Goal: Task Accomplishment & Management: Manage account settings

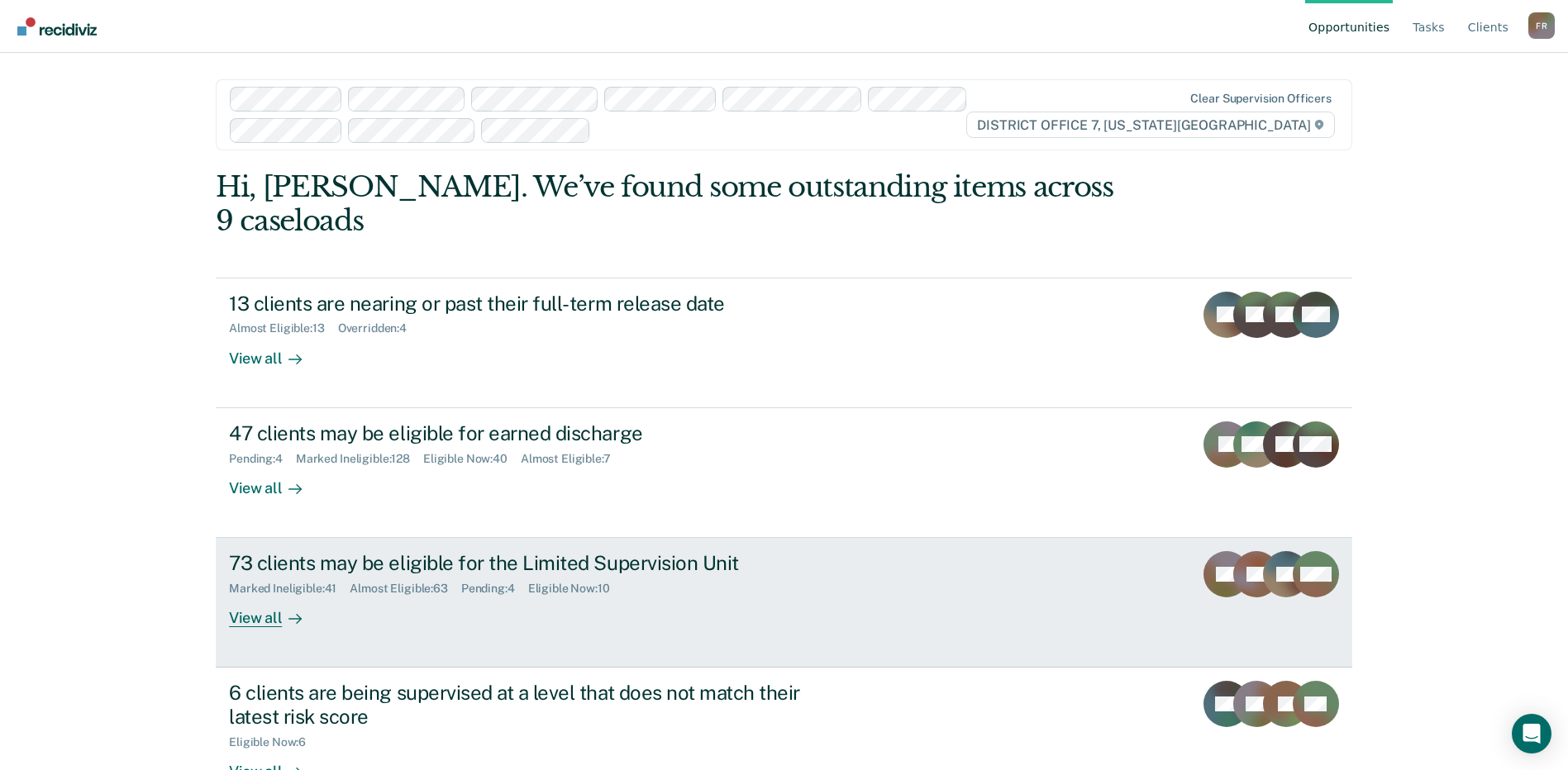
click at [536, 575] on div "Marked Ineligible : 41 Almost Eligible : 63 Pending : 4 Eligible Now : 10" at bounding box center [518, 585] width 580 height 20
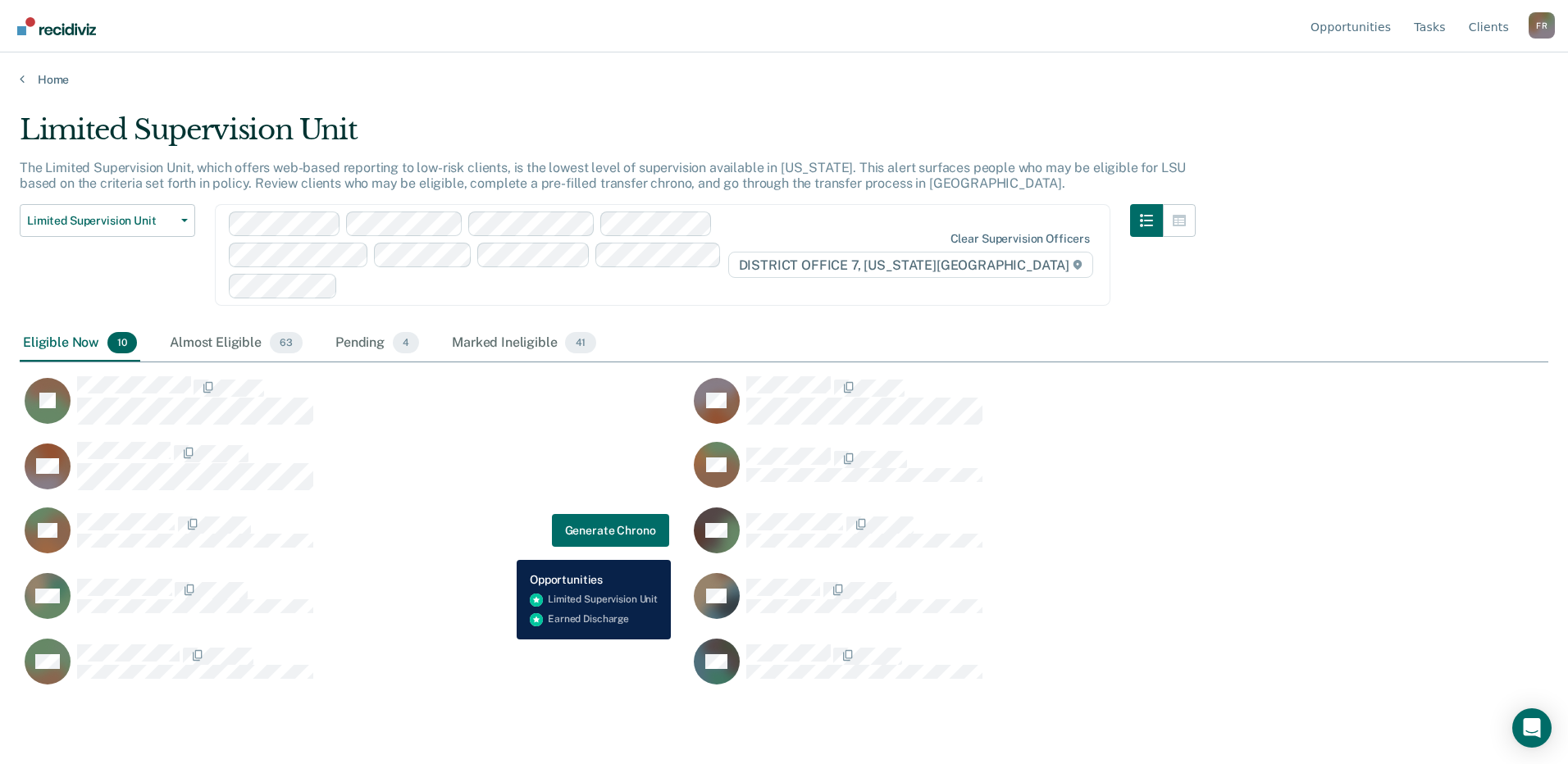
scroll to position [516, 1516]
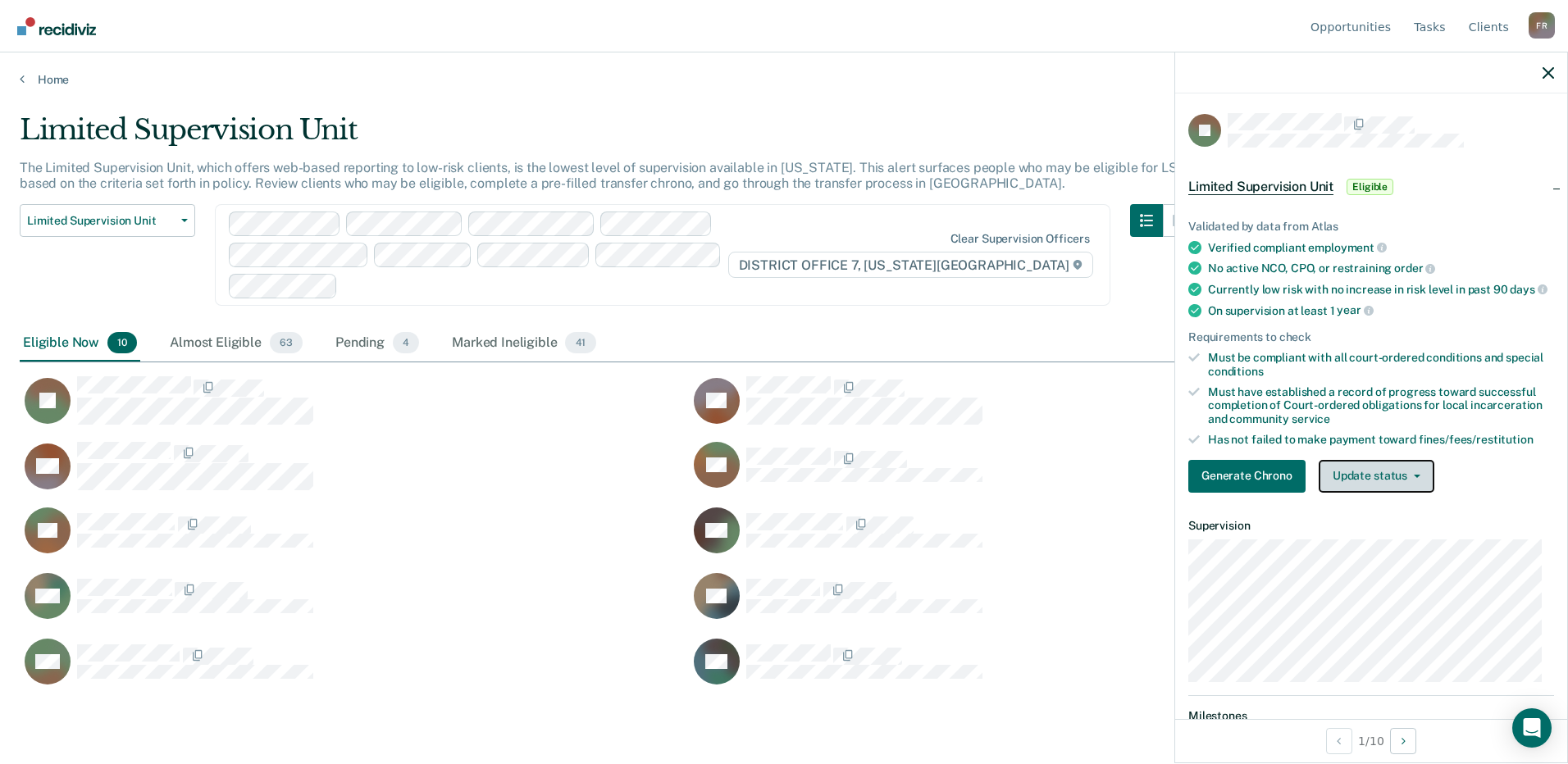
click at [1390, 489] on button "Update status" at bounding box center [1376, 476] width 116 height 33
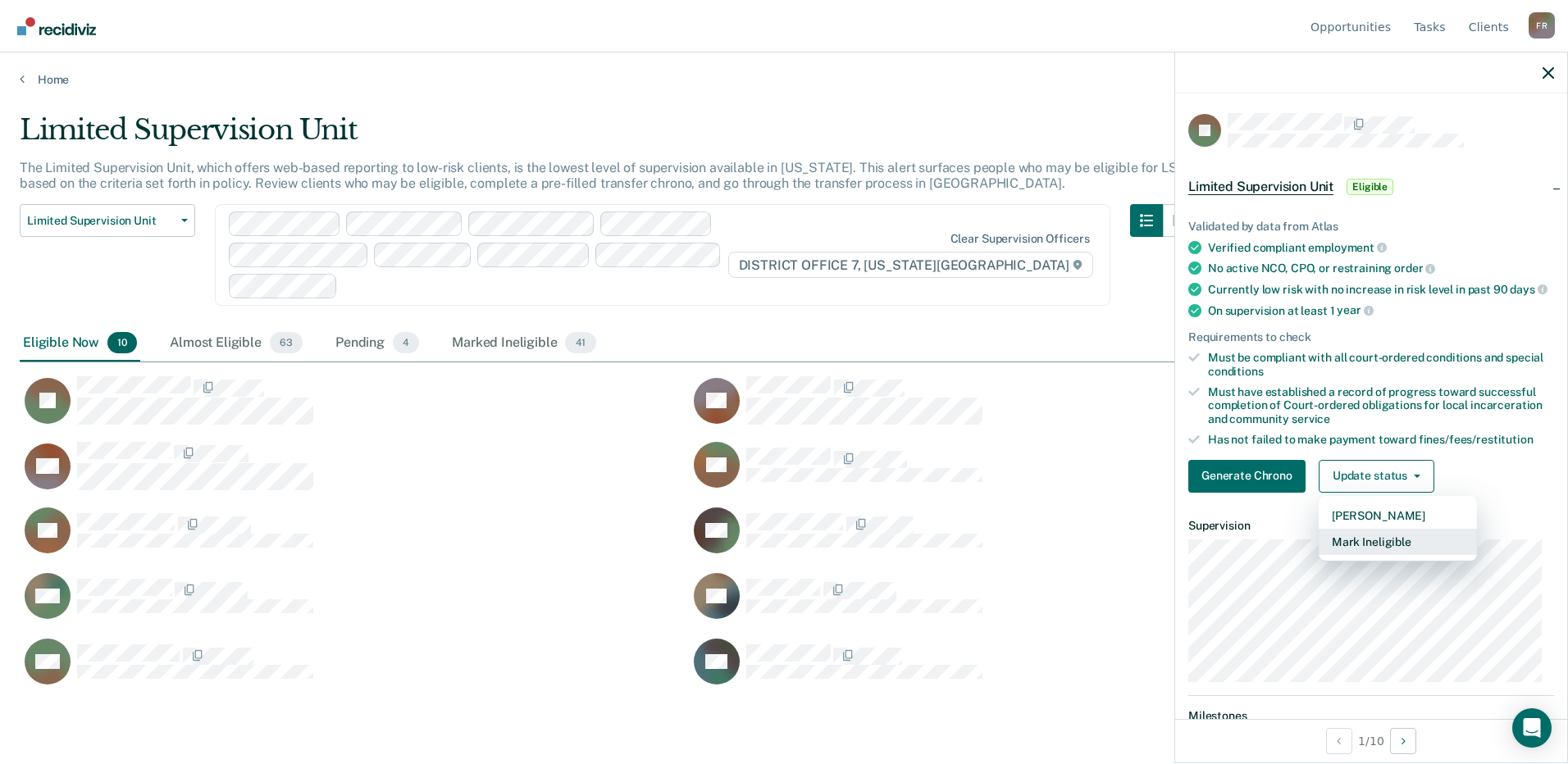
click at [1382, 555] on button "Mark Ineligible" at bounding box center [1397, 541] width 158 height 26
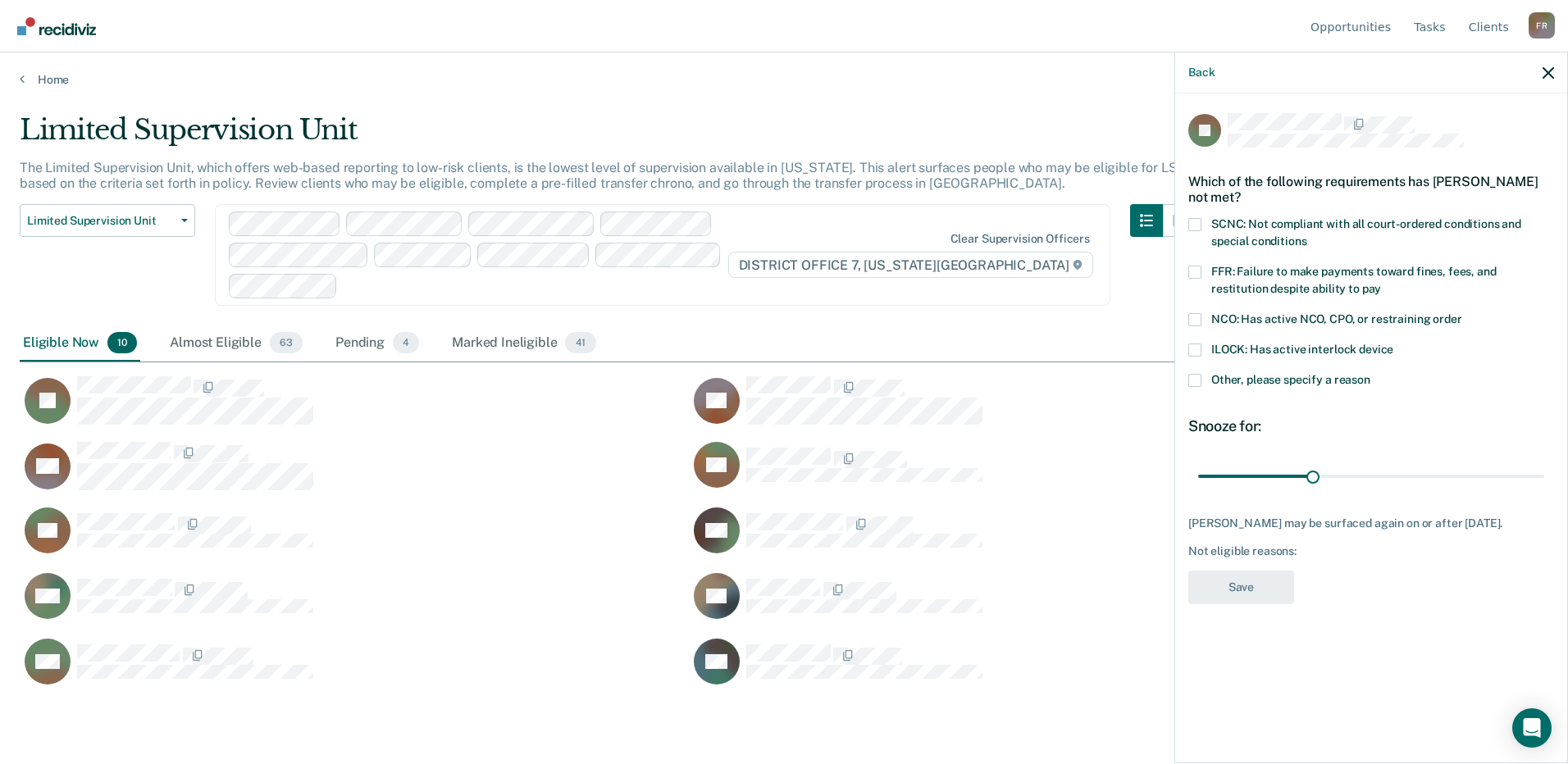
click at [1253, 226] on span "SCNC: Not compliant with all court-ordered conditions and special conditions" at bounding box center [1366, 232] width 310 height 30
click at [1307, 235] on input "SCNC: Not compliant with all court-ordered conditions and special conditions" at bounding box center [1307, 235] width 0 height 0
click at [1250, 268] on span "FFR: Failure to make payments toward fines, fees, and restitution despite abili…" at bounding box center [1354, 280] width 286 height 30
click at [1381, 283] on input "FFR: Failure to make payments toward fines, fees, and restitution despite abili…" at bounding box center [1381, 283] width 0 height 0
click at [1242, 385] on label "Other, please specify a reason" at bounding box center [1371, 382] width 366 height 18
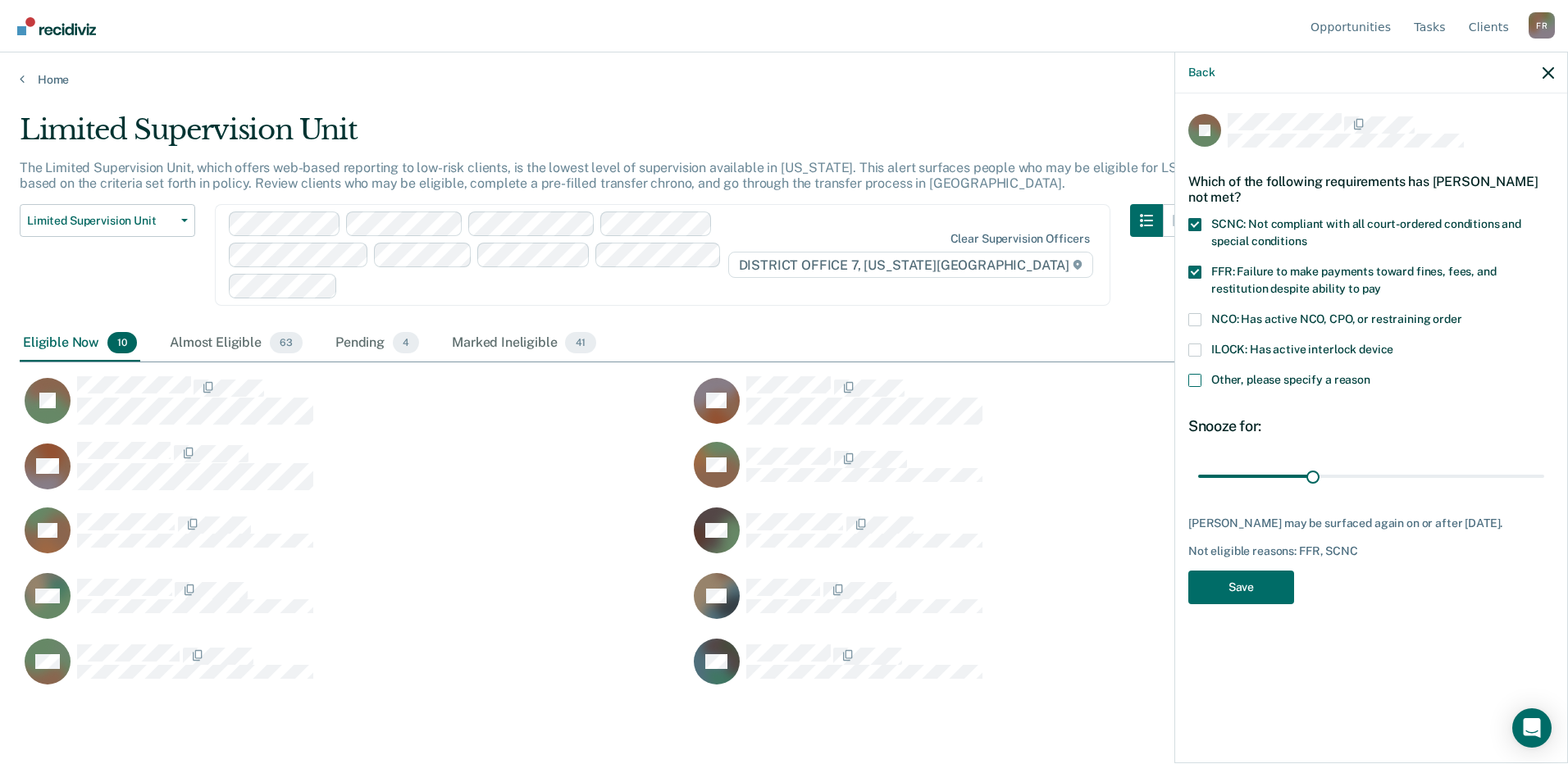
click at [1370, 374] on input "Other, please specify a reason" at bounding box center [1370, 374] width 0 height 0
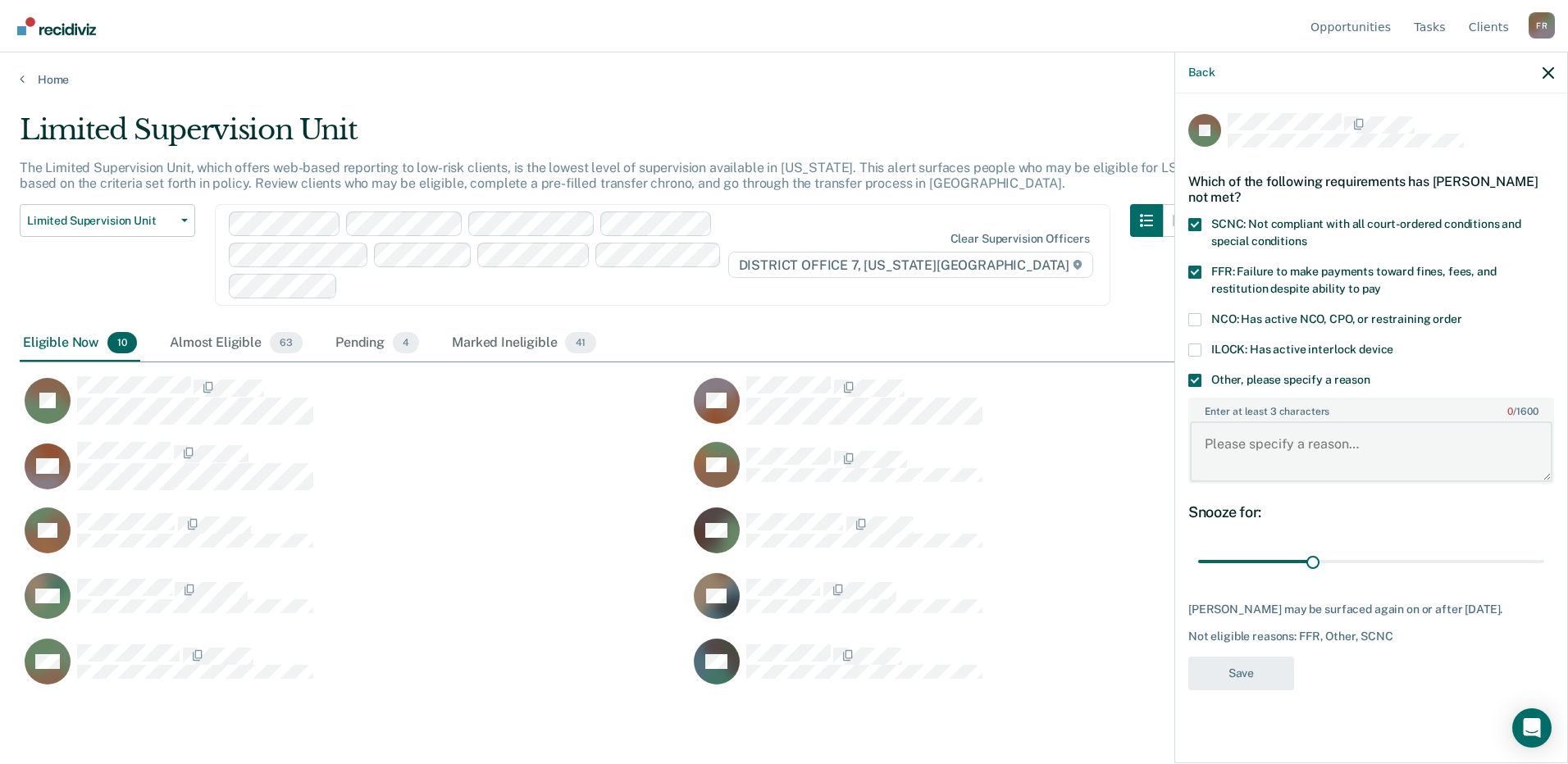
click at [1258, 463] on textarea "Enter at least 3 characters 0 / 1600" at bounding box center [1371, 452] width 363 height 60
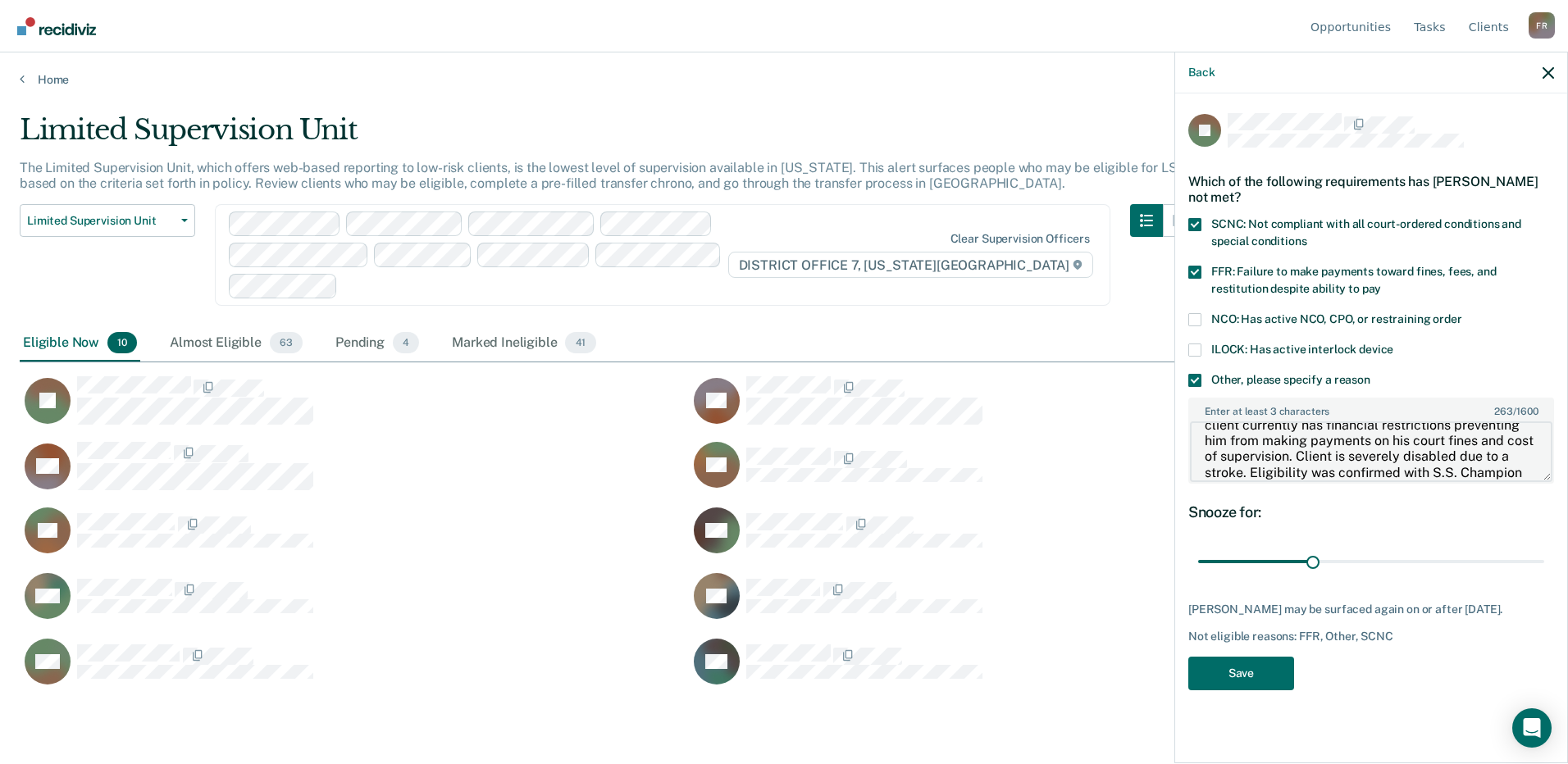
scroll to position [50, 0]
click at [1261, 456] on textarea "Client has not started his community service hours, client currently has financ…" at bounding box center [1371, 452] width 363 height 60
click at [1518, 444] on textarea "Client has not started his community service hours, client currently has financ…" at bounding box center [1371, 452] width 363 height 60
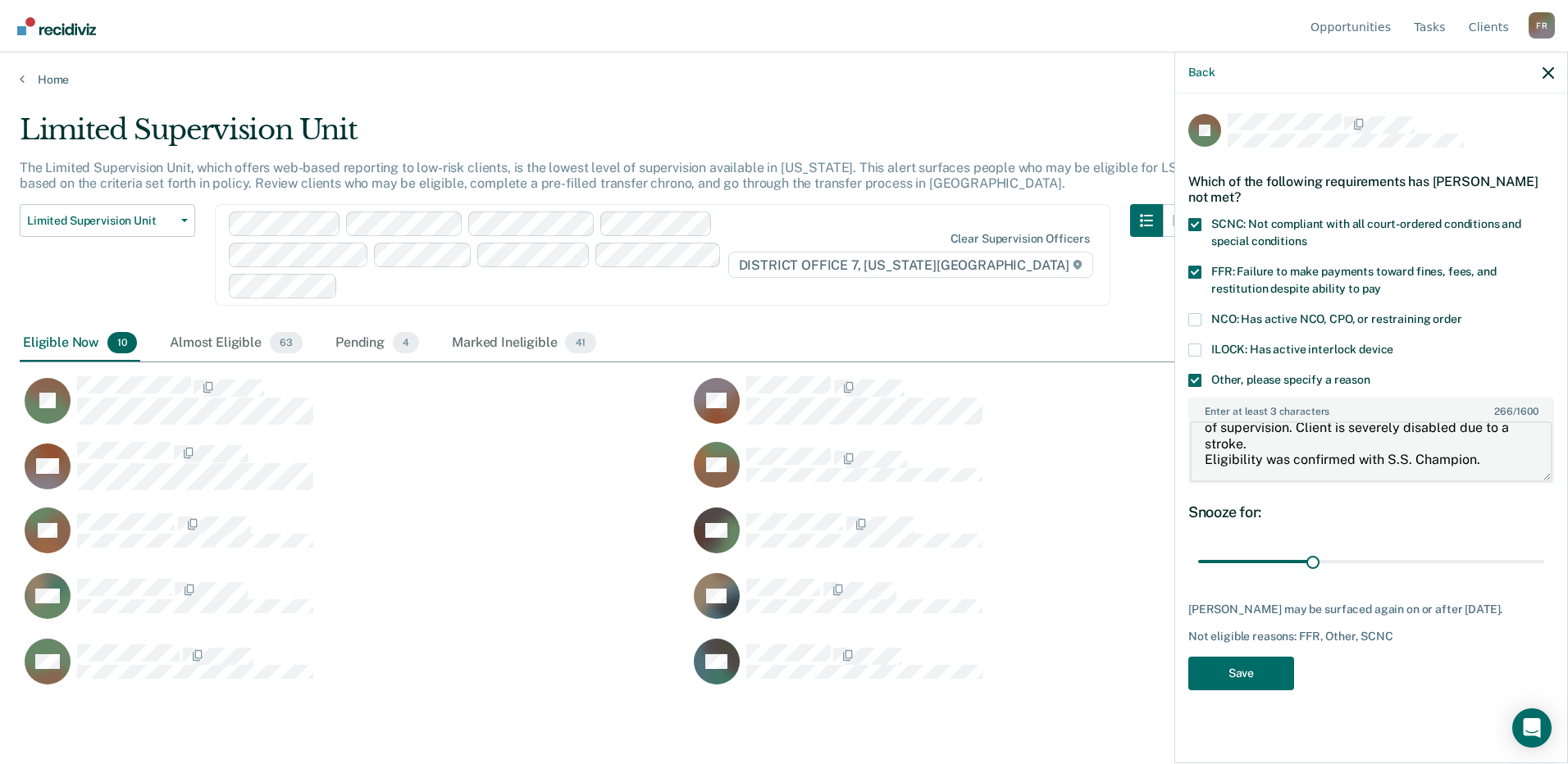
click at [1325, 426] on textarea "Client has not started his community service hours. Client currently has financ…" at bounding box center [1371, 452] width 363 height 60
type textarea "Client has not started his community service hours. Client currently has financ…"
drag, startPoint x: 1315, startPoint y: 563, endPoint x: 1571, endPoint y: 555, distance: 256.1
type input "90"
click at [1545, 555] on input "range" at bounding box center [1370, 562] width 346 height 28
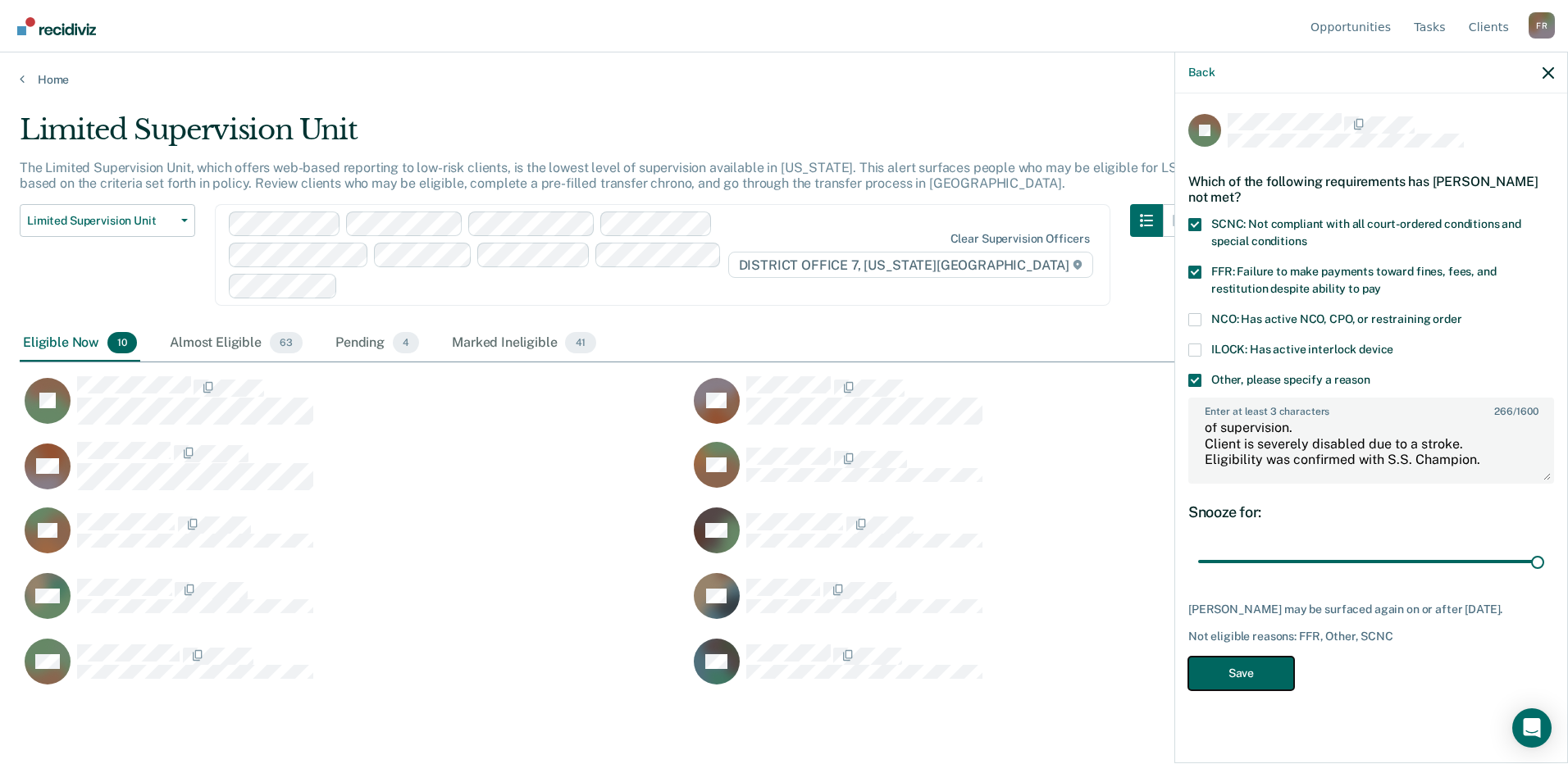
click at [1281, 667] on button "Save" at bounding box center [1241, 674] width 106 height 34
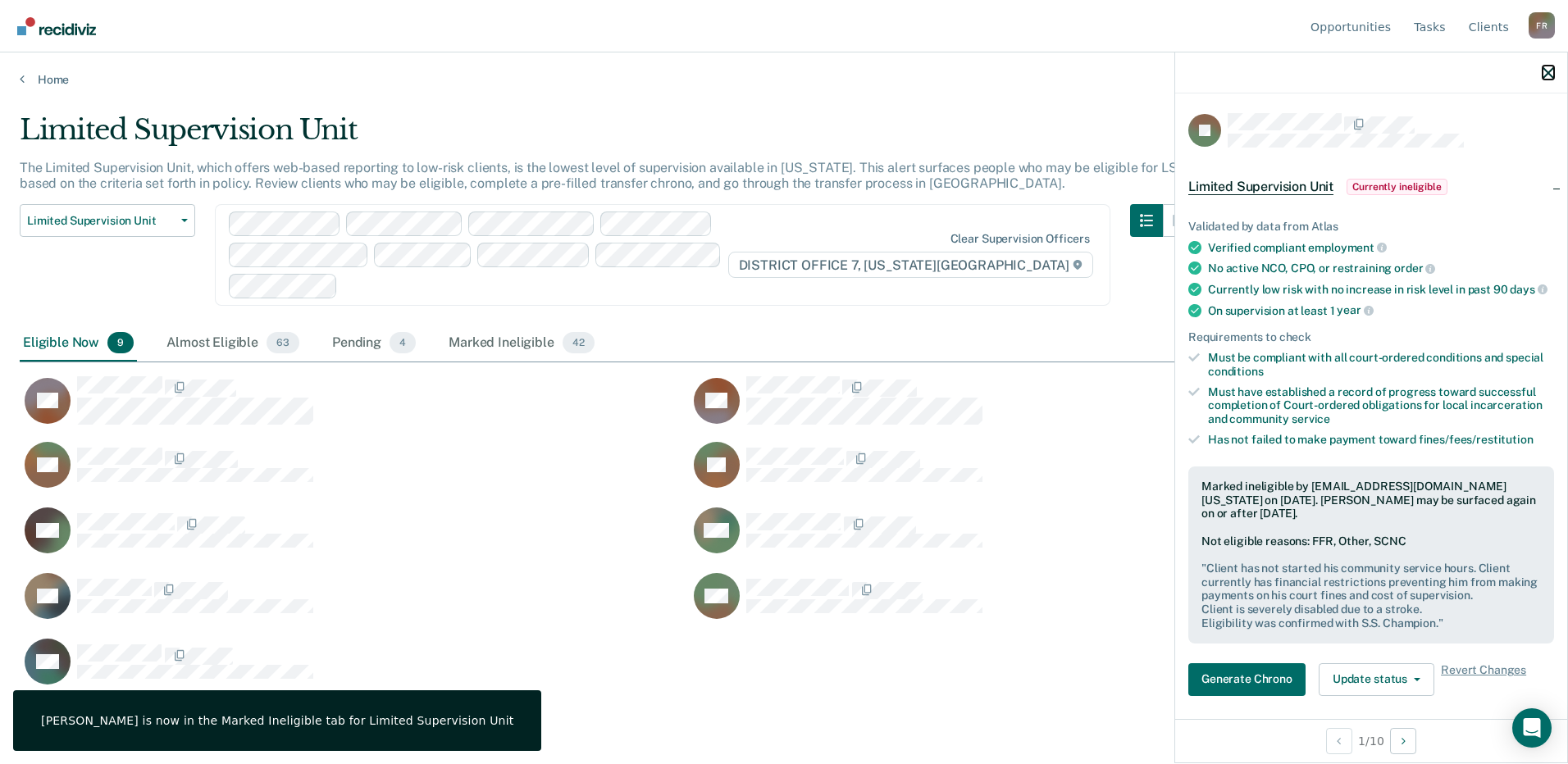
click at [1548, 70] on icon "button" at bounding box center [1549, 73] width 12 height 12
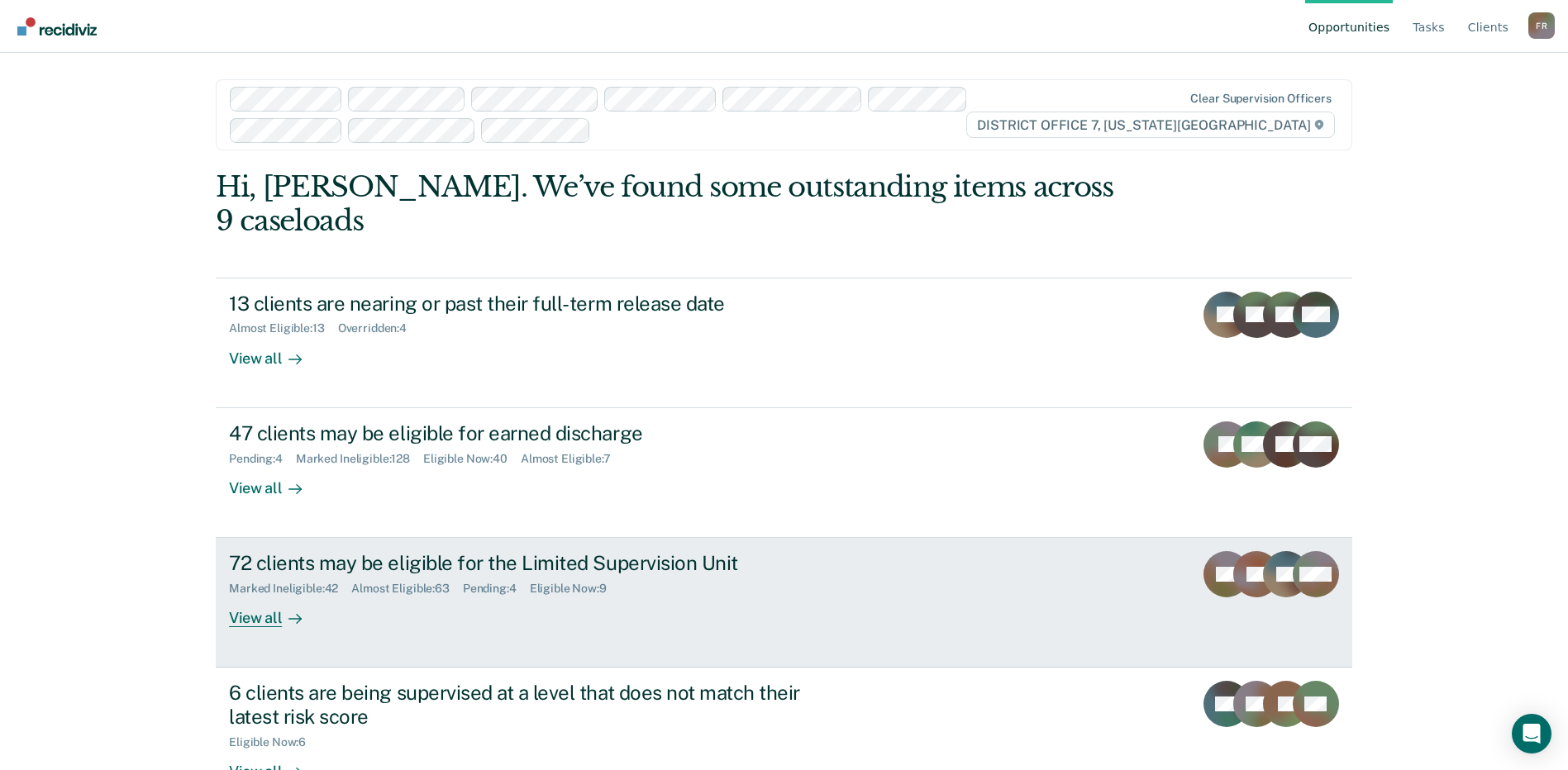
click at [317, 596] on div "View all" at bounding box center [275, 612] width 93 height 32
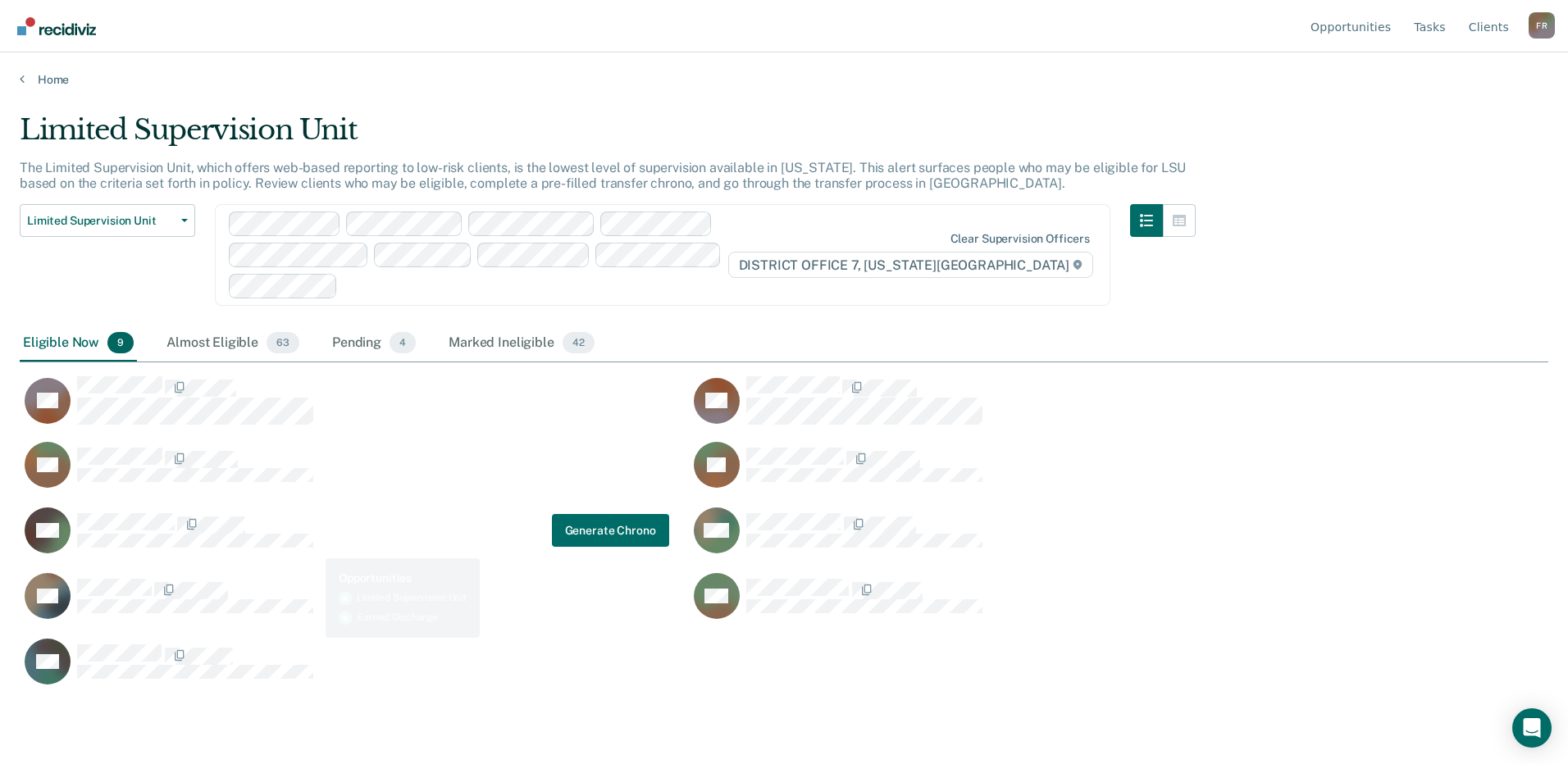
scroll to position [516, 1516]
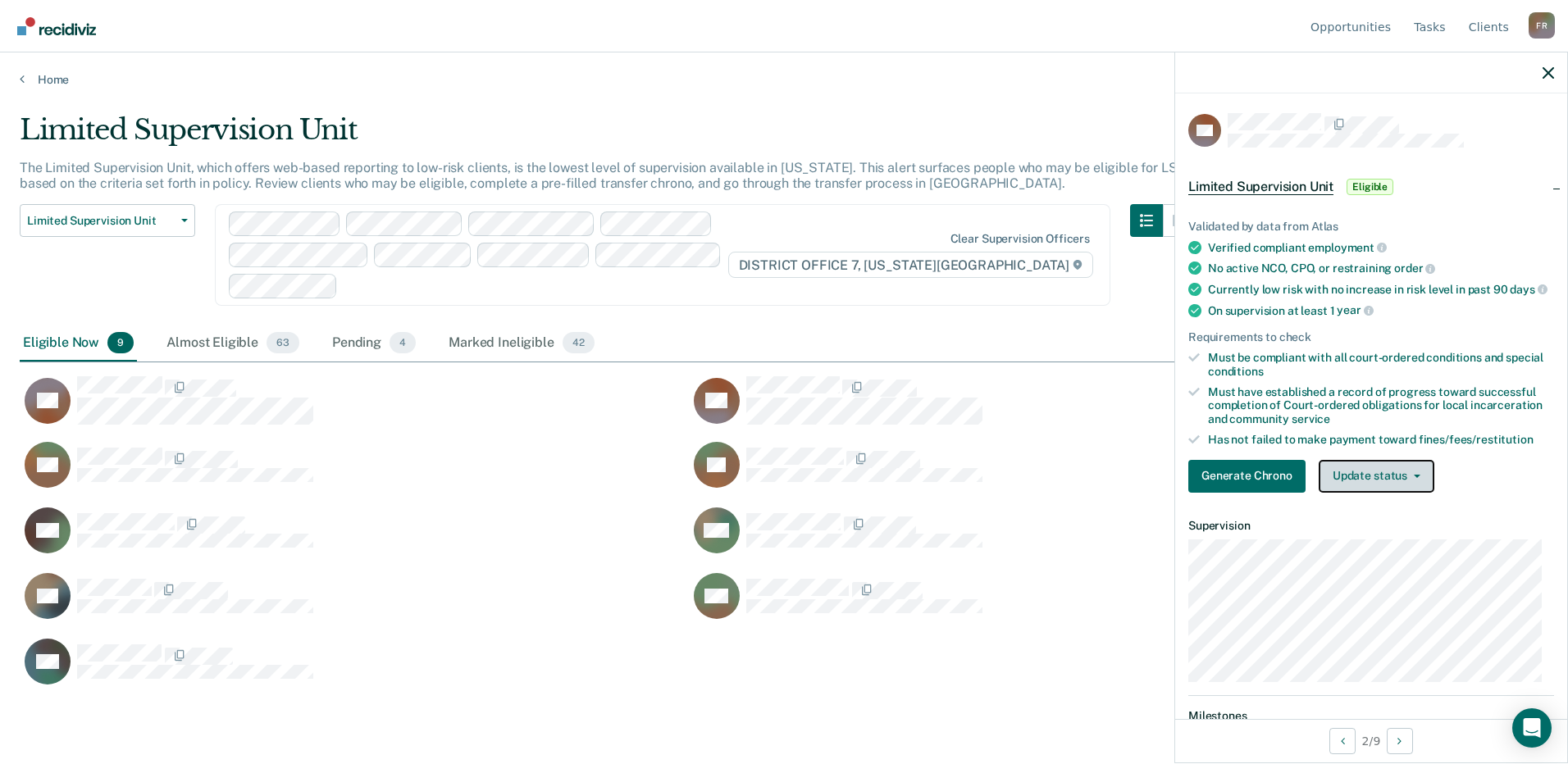
click at [1396, 487] on button "Update status" at bounding box center [1376, 476] width 116 height 33
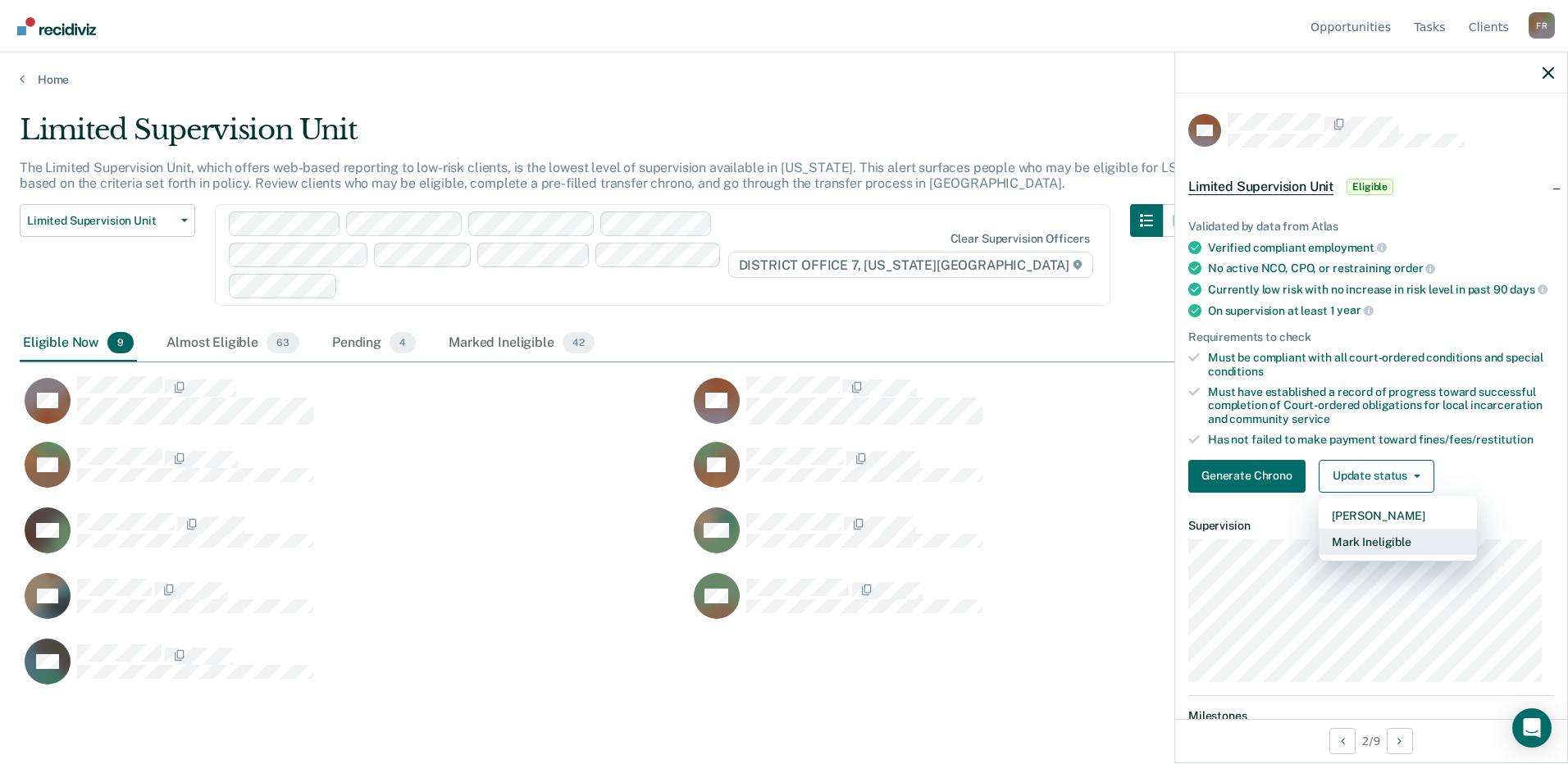
click at [1381, 552] on button "Mark Ineligible" at bounding box center [1397, 541] width 158 height 26
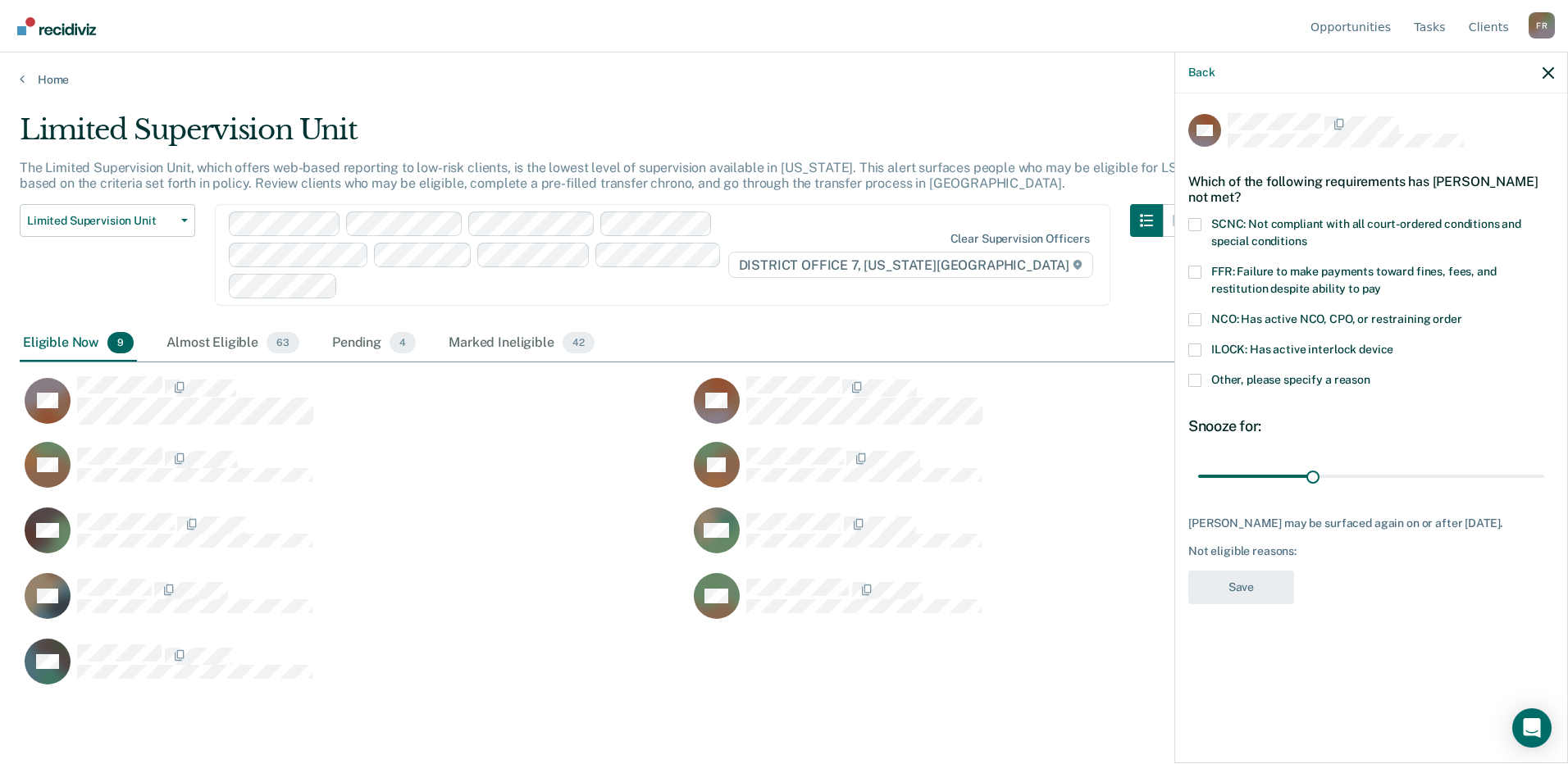
click at [1224, 229] on label "SCNC: Not compliant with all court-ordered conditions and special conditions" at bounding box center [1371, 235] width 366 height 34
click at [1307, 235] on input "SCNC: Not compliant with all court-ordered conditions and special conditions" at bounding box center [1307, 235] width 0 height 0
click at [1220, 381] on span "Other, please specify a reason" at bounding box center [1291, 379] width 159 height 13
click at [1370, 374] on input "Other, please specify a reason" at bounding box center [1370, 374] width 0 height 0
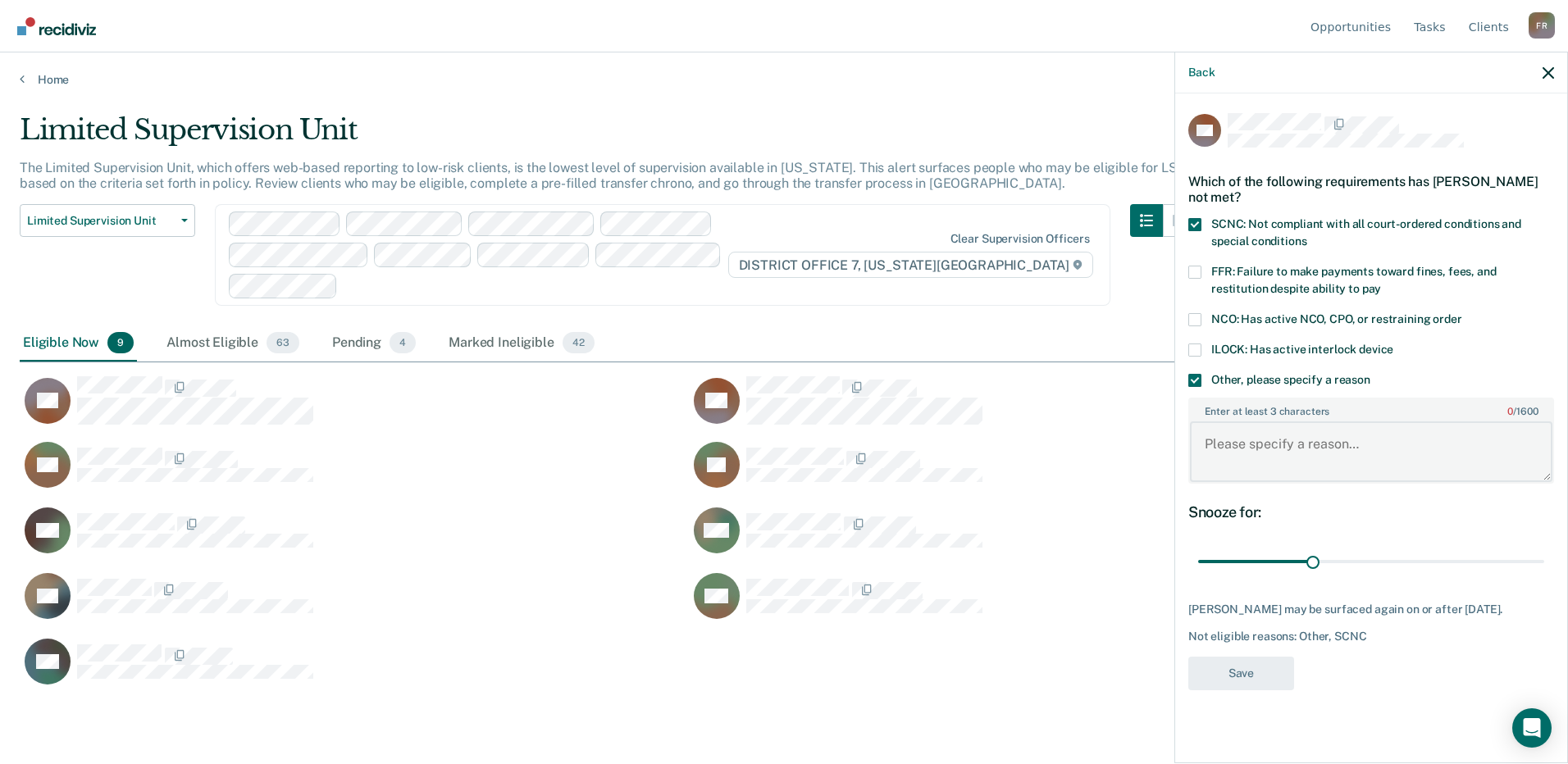
click at [1287, 434] on textarea "Enter at least 3 characters 0 / 1600" at bounding box center [1371, 452] width 363 height 60
type textarea "C"
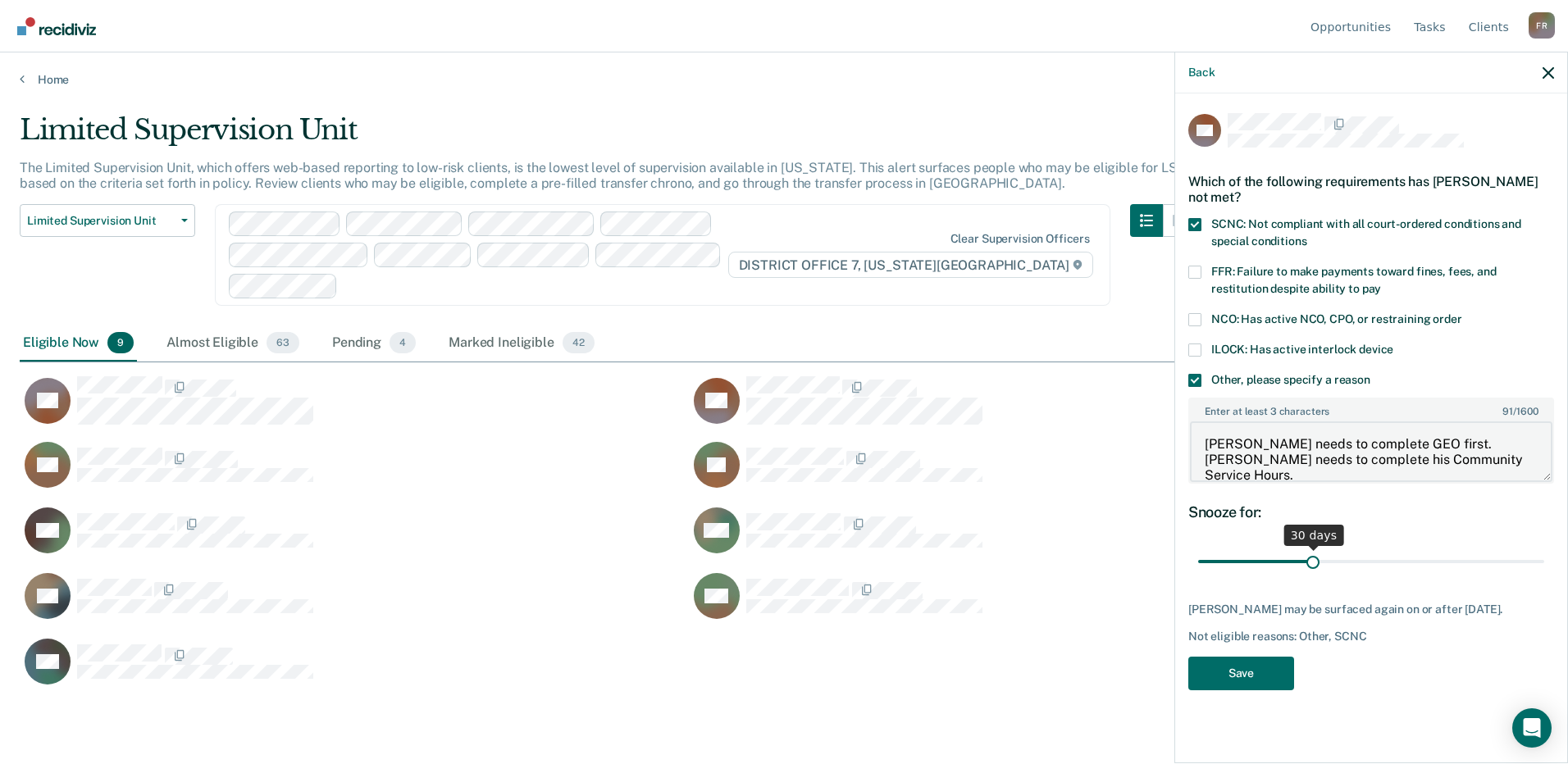
type textarea "[PERSON_NAME] needs to complete GEO first. [PERSON_NAME] needs to complete his …"
drag, startPoint x: 1313, startPoint y: 565, endPoint x: 1555, endPoint y: 550, distance: 242.5
type input "90"
click at [1545, 550] on input "range" at bounding box center [1370, 562] width 346 height 28
click at [1269, 671] on button "Save" at bounding box center [1241, 674] width 106 height 34
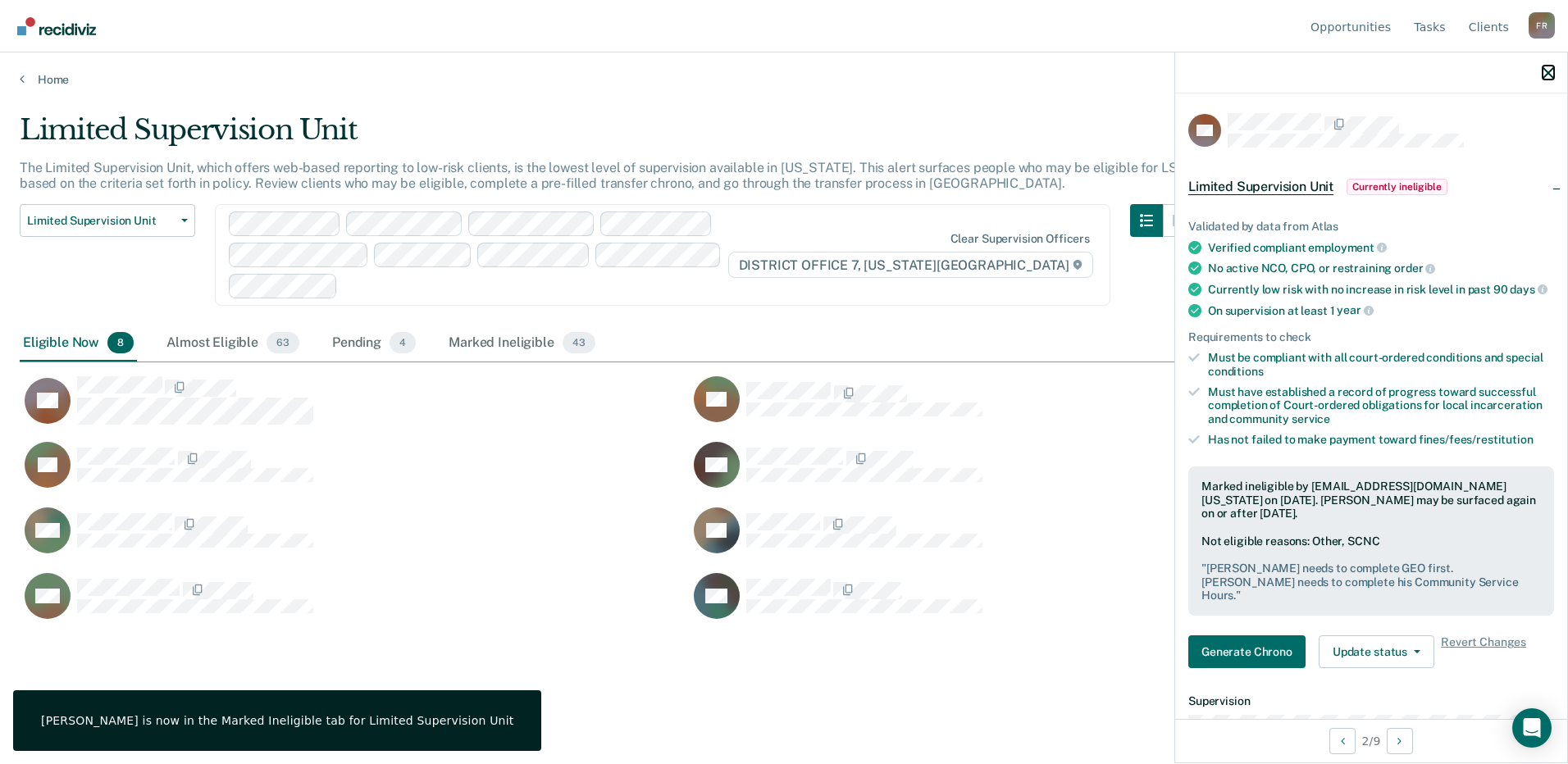
click at [1545, 67] on icon "button" at bounding box center [1549, 73] width 12 height 12
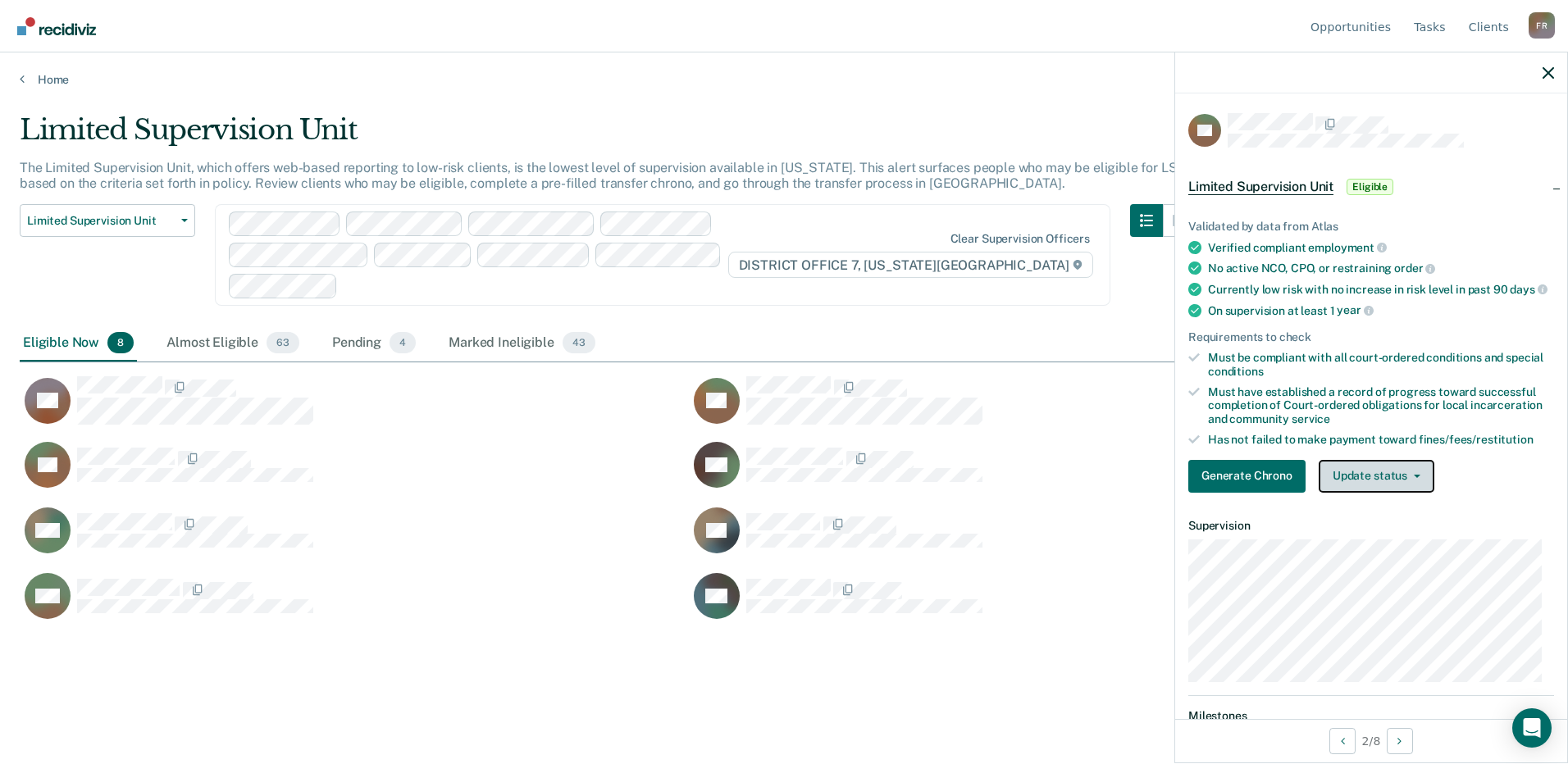
click at [1384, 493] on button "Update status" at bounding box center [1376, 476] width 116 height 33
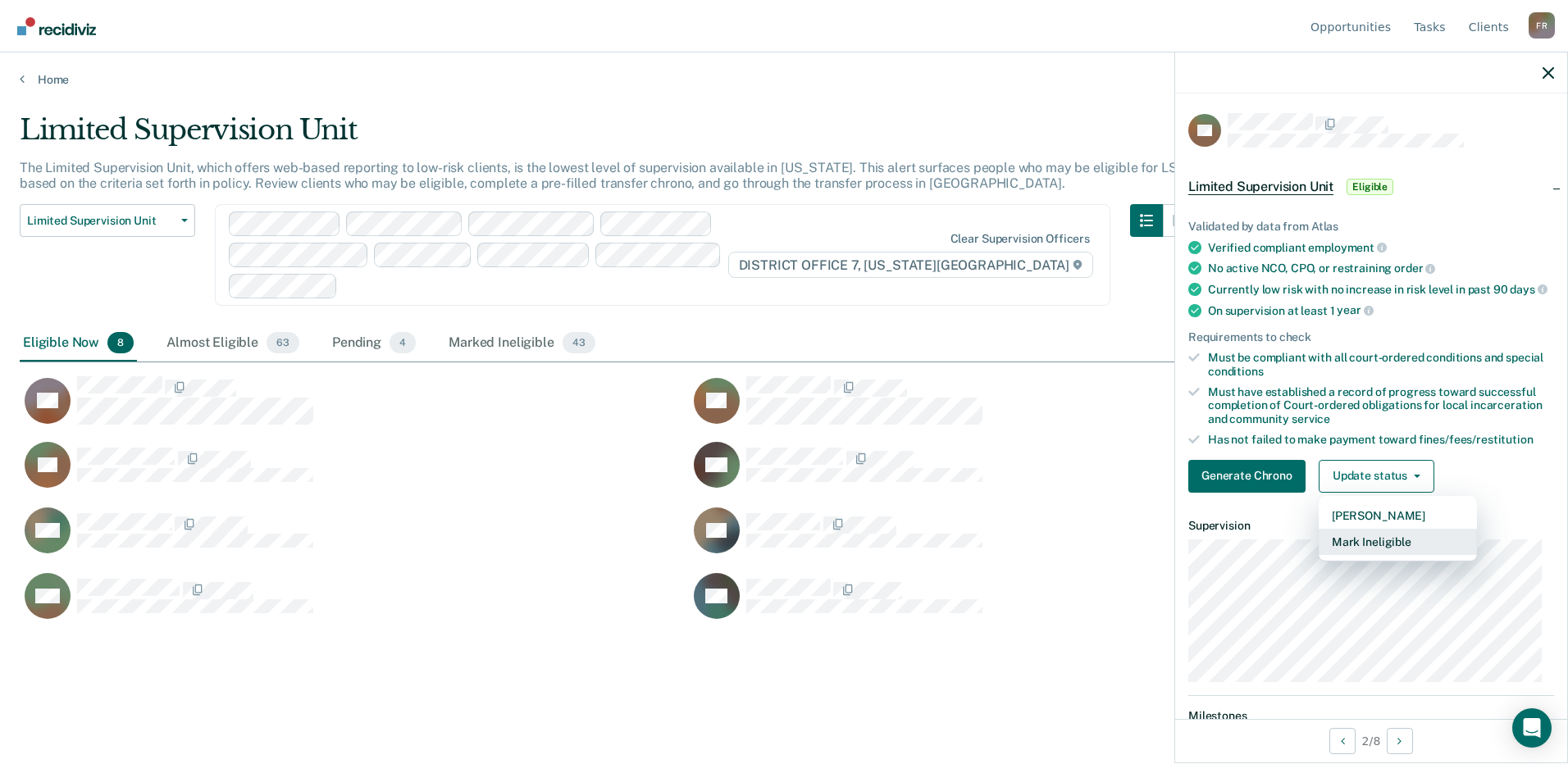
click at [1379, 555] on button "Mark Ineligible" at bounding box center [1397, 541] width 158 height 26
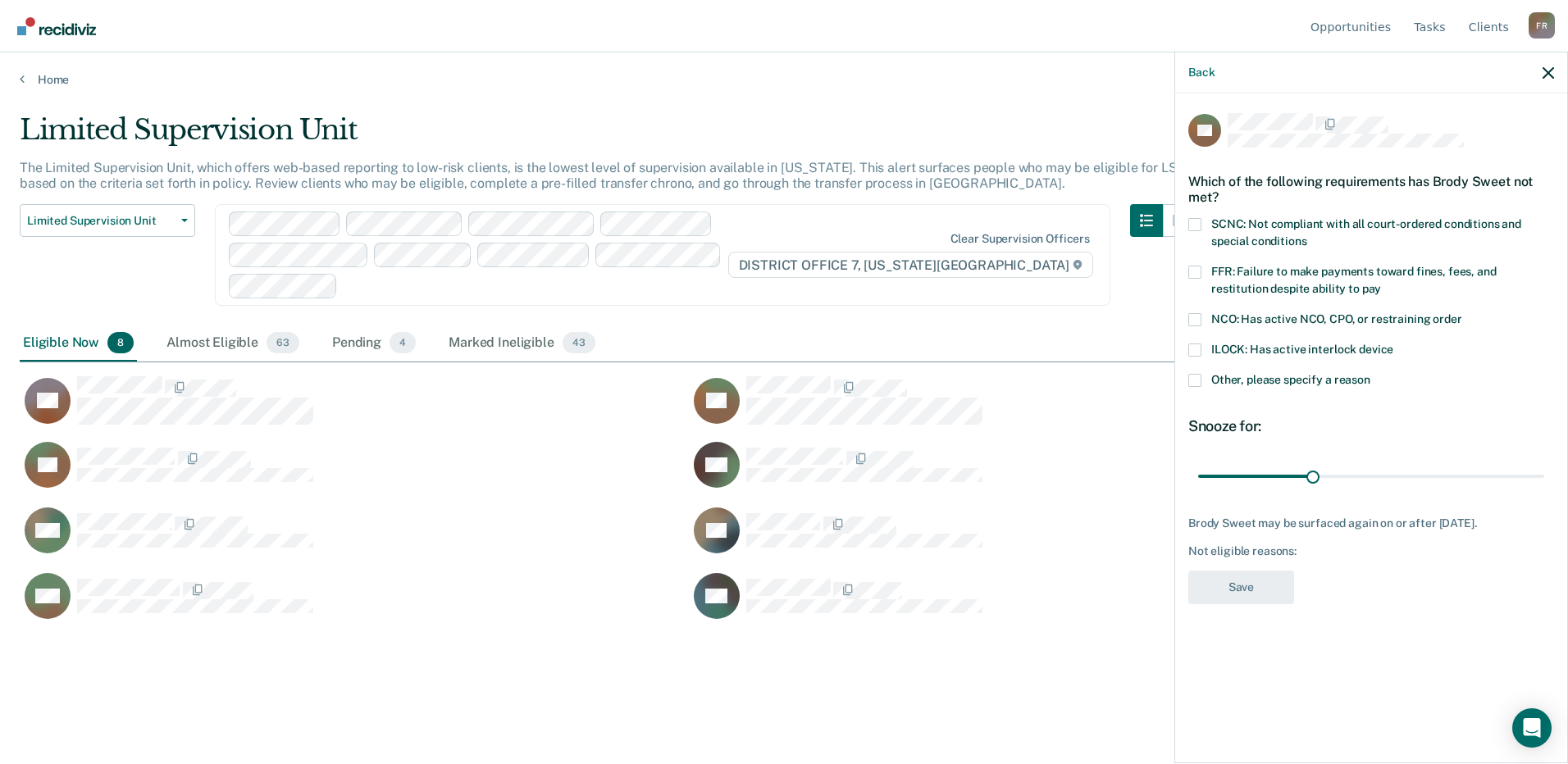
click at [1244, 239] on span "SCNC: Not compliant with all court-ordered conditions and special conditions" at bounding box center [1366, 232] width 310 height 30
click at [1307, 235] on input "SCNC: Not compliant with all court-ordered conditions and special conditions" at bounding box center [1307, 235] width 0 height 0
click at [1247, 375] on span "Other, please specify a reason" at bounding box center [1291, 379] width 159 height 13
click at [1370, 374] on input "Other, please specify a reason" at bounding box center [1370, 374] width 0 height 0
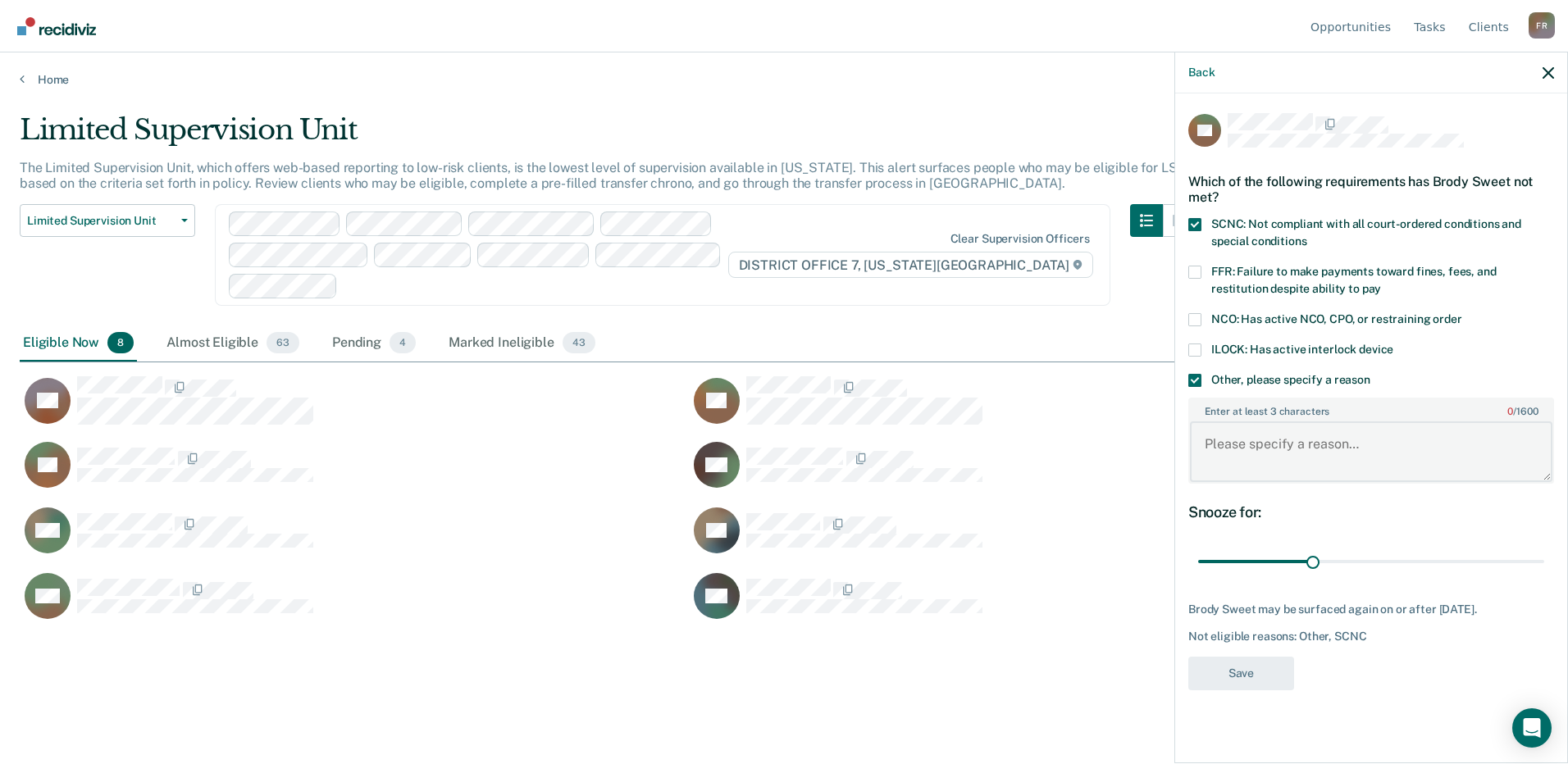
click at [1250, 443] on textarea "Enter at least 3 characters 0 / 1600" at bounding box center [1371, 452] width 363 height 60
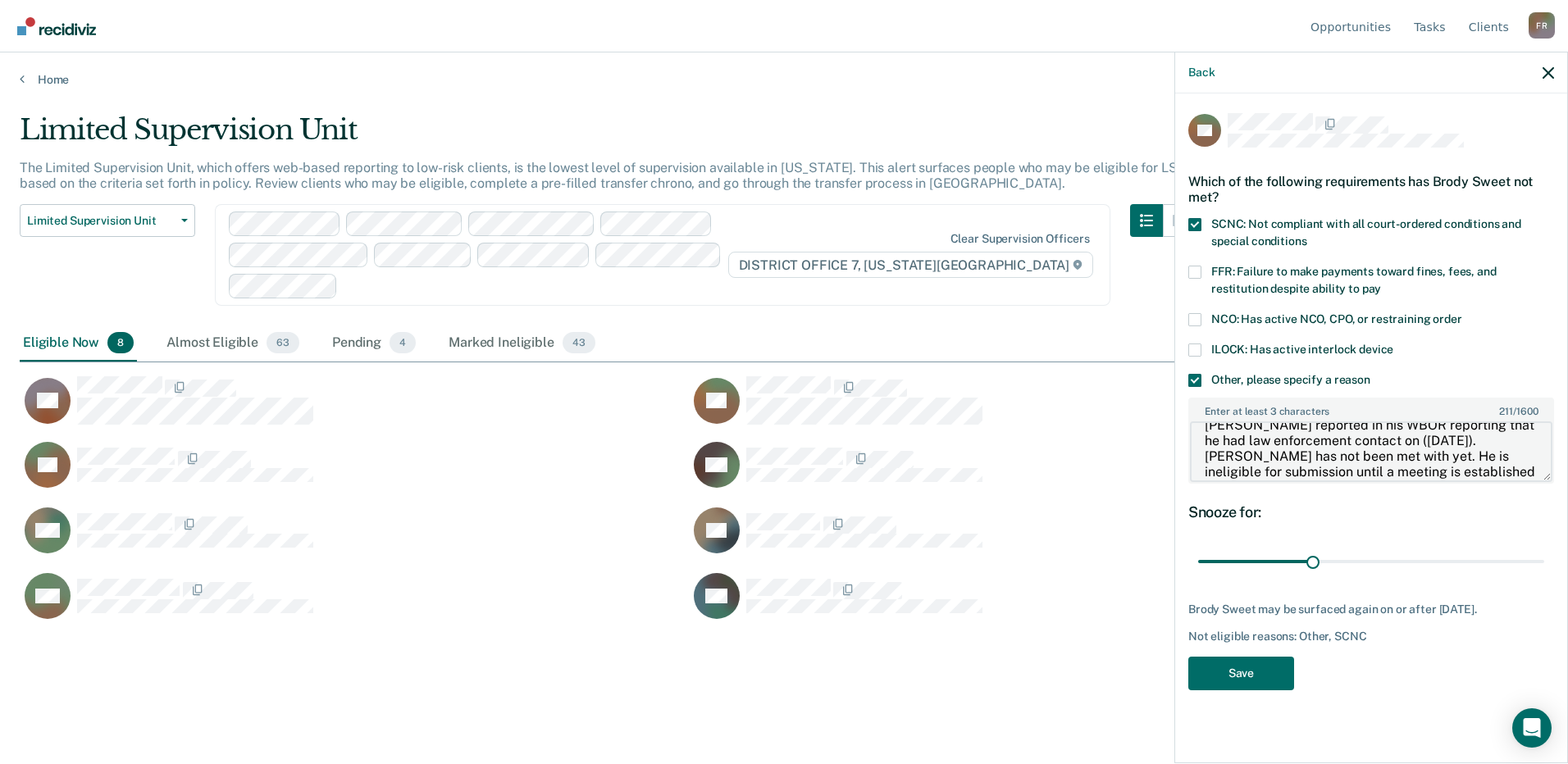
scroll to position [34, 0]
type textarea "[PERSON_NAME] reported in his WBOR reporting that he had law enforcement contac…"
drag, startPoint x: 1315, startPoint y: 560, endPoint x: 1565, endPoint y: 544, distance: 250.5
type input "90"
click at [1545, 548] on input "range" at bounding box center [1370, 562] width 346 height 28
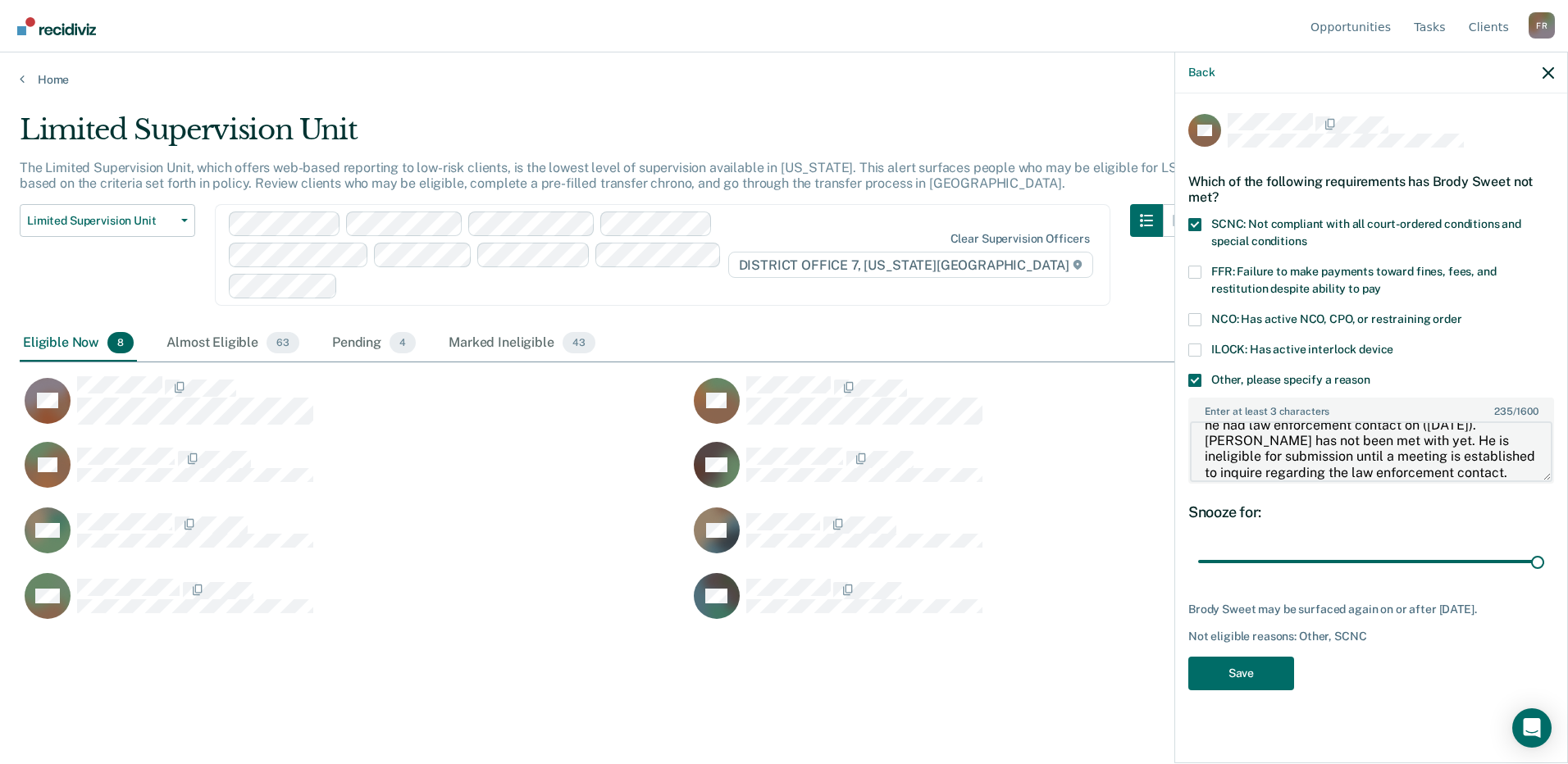
click at [1343, 438] on textarea "[PERSON_NAME] reported in his WBOR reporting that he had law enforcement contac…" at bounding box center [1371, 452] width 363 height 60
type textarea "[PERSON_NAME] reported in his WBOR reporting that he had law enforcement contac…"
click at [1260, 671] on button "Save" at bounding box center [1241, 674] width 106 height 34
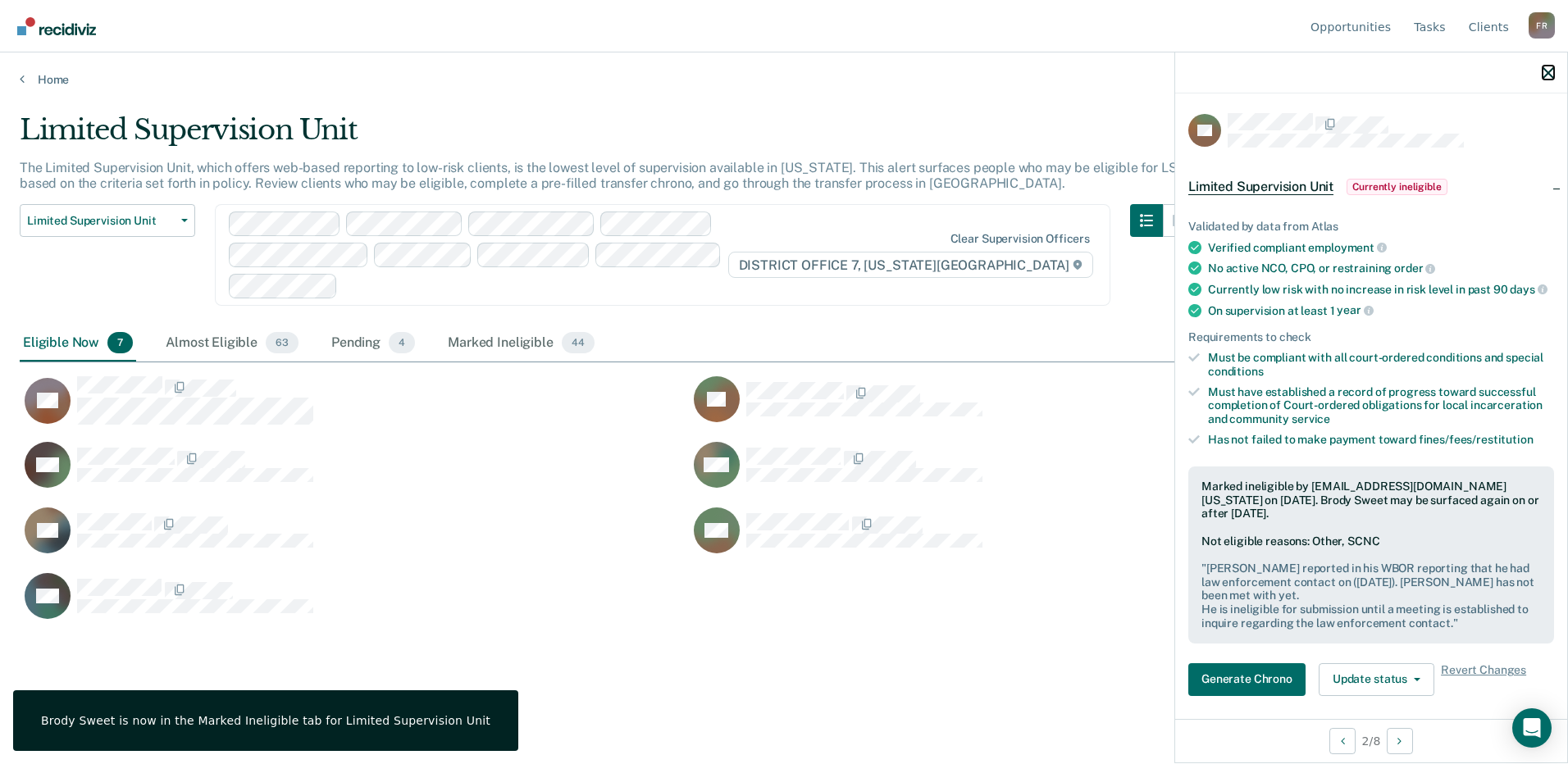
click at [1545, 67] on icon "button" at bounding box center [1549, 73] width 12 height 12
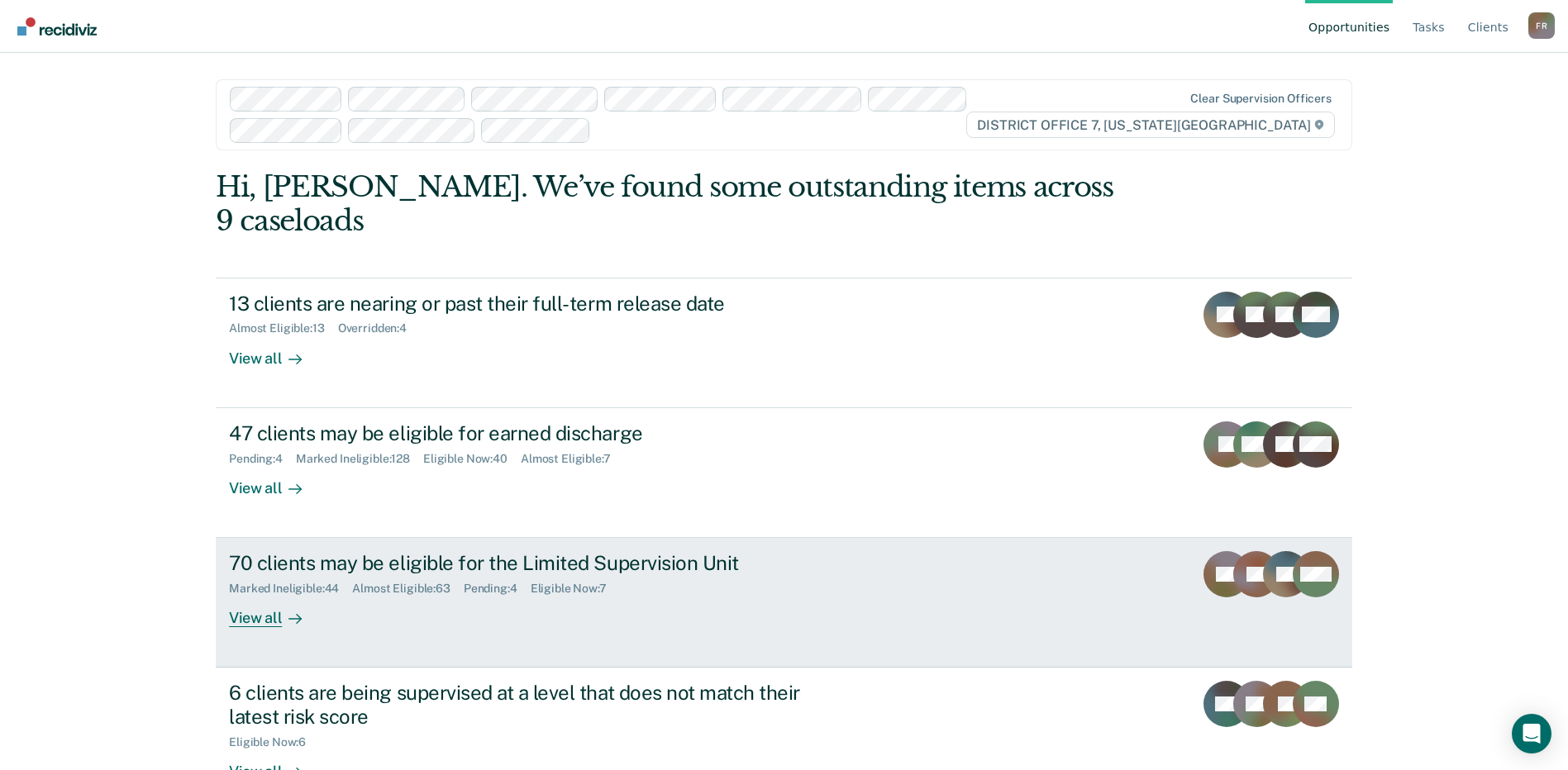
click at [357, 574] on div "70 clients may be eligible for the Limited Supervision Unit Marked Ineligible :…" at bounding box center [539, 589] width 620 height 76
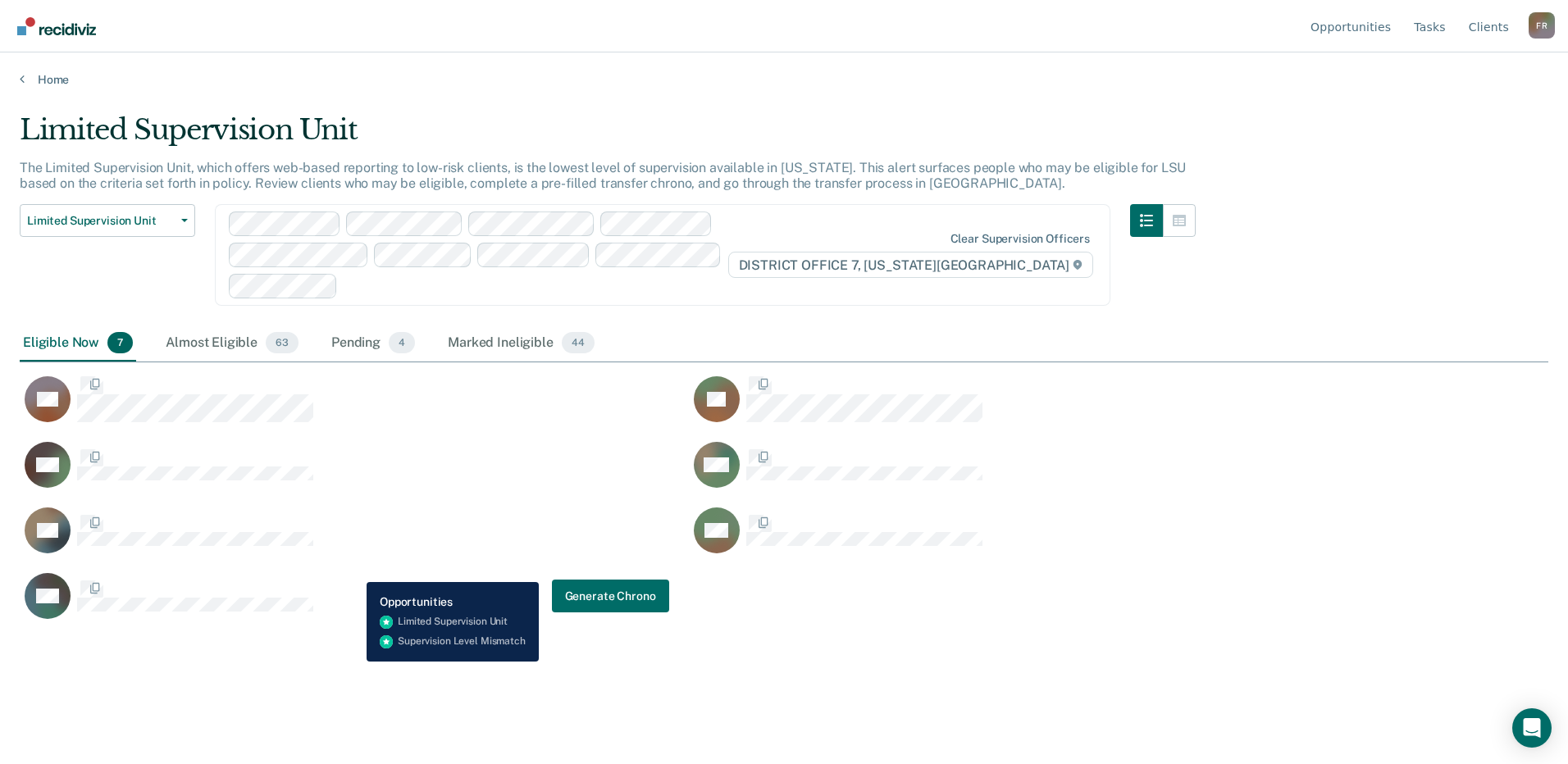
scroll to position [516, 1516]
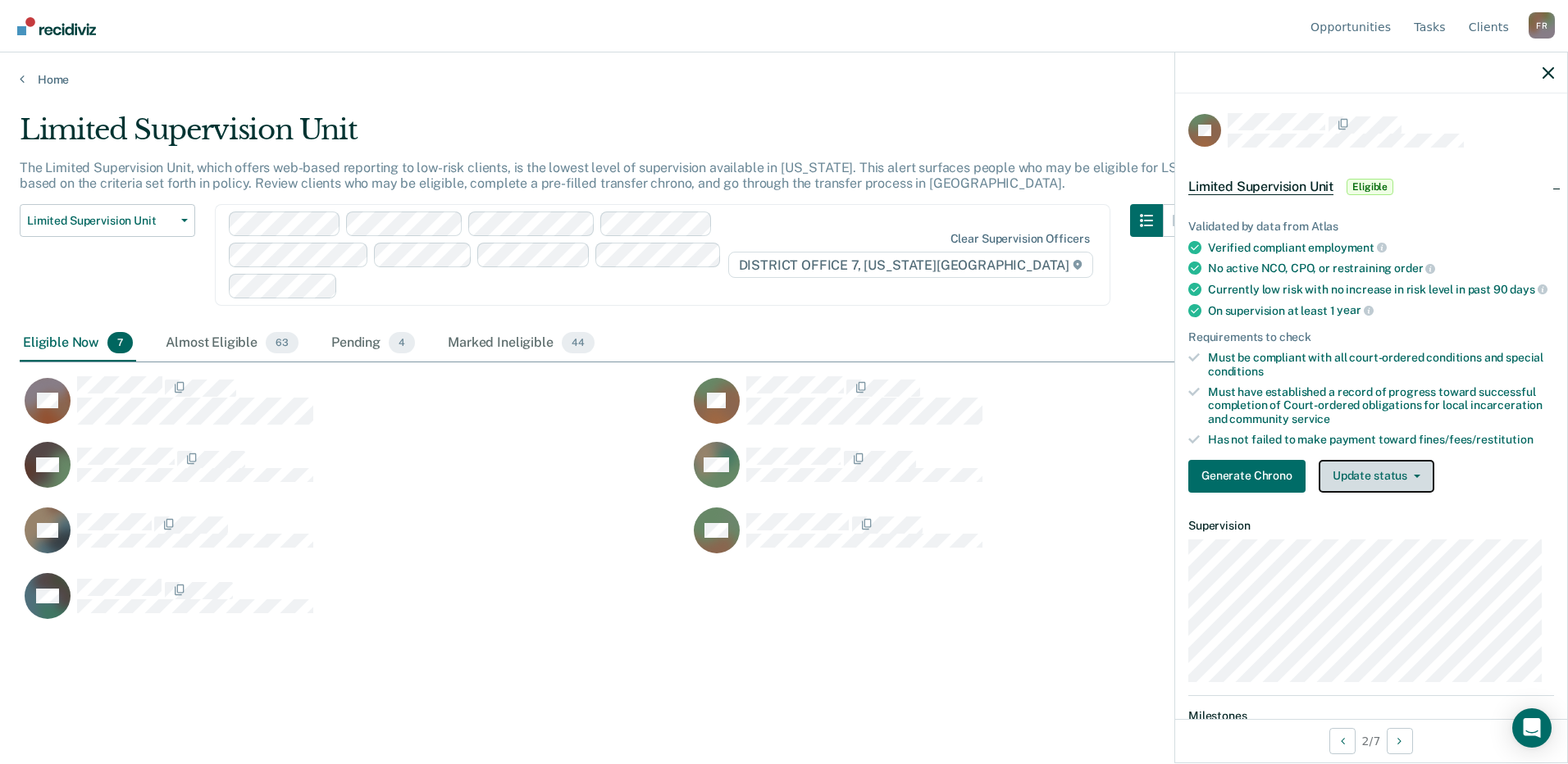
click at [1380, 484] on button "Update status" at bounding box center [1376, 476] width 116 height 33
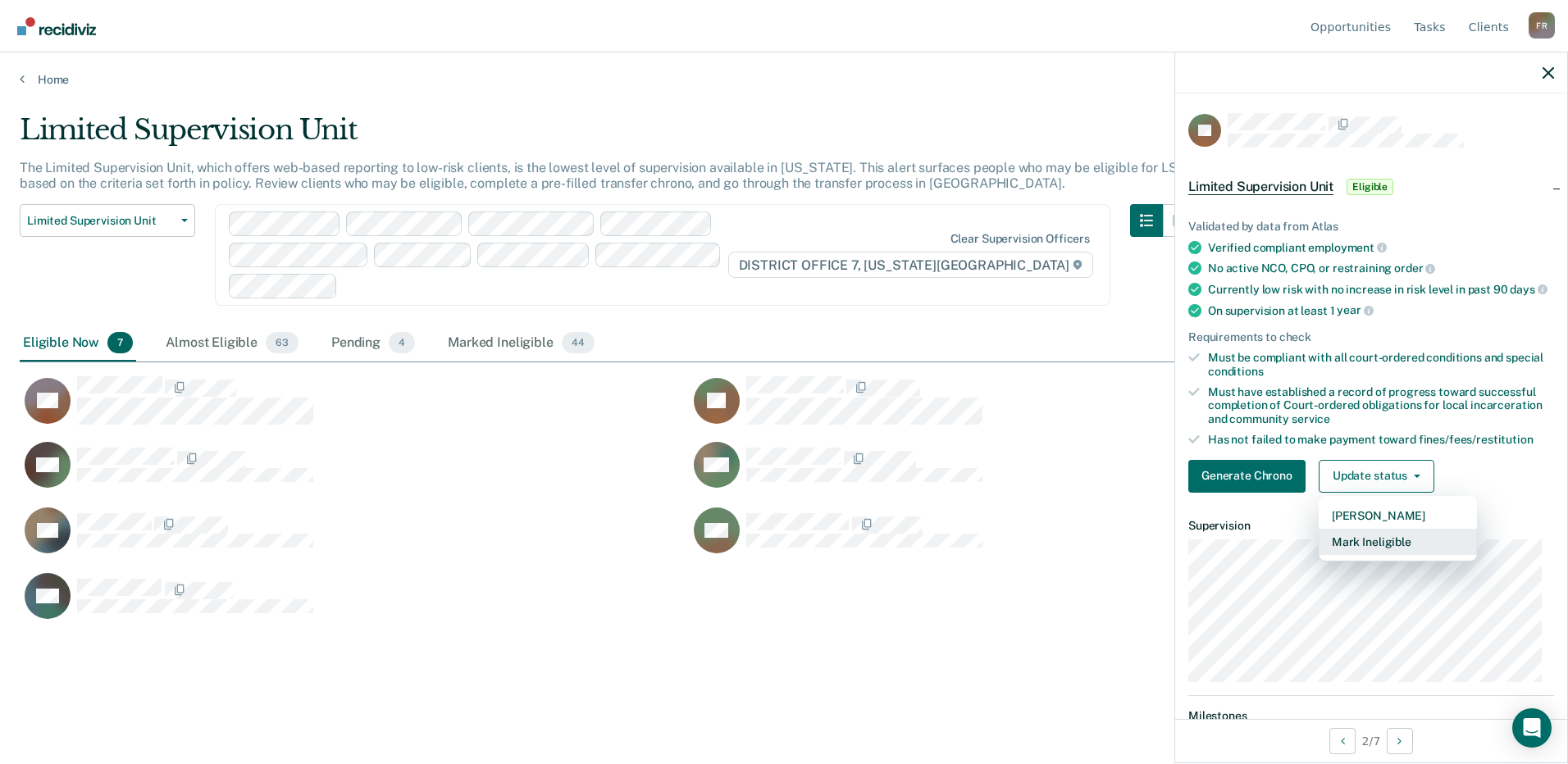
click at [1366, 555] on button "Mark Ineligible" at bounding box center [1397, 541] width 158 height 26
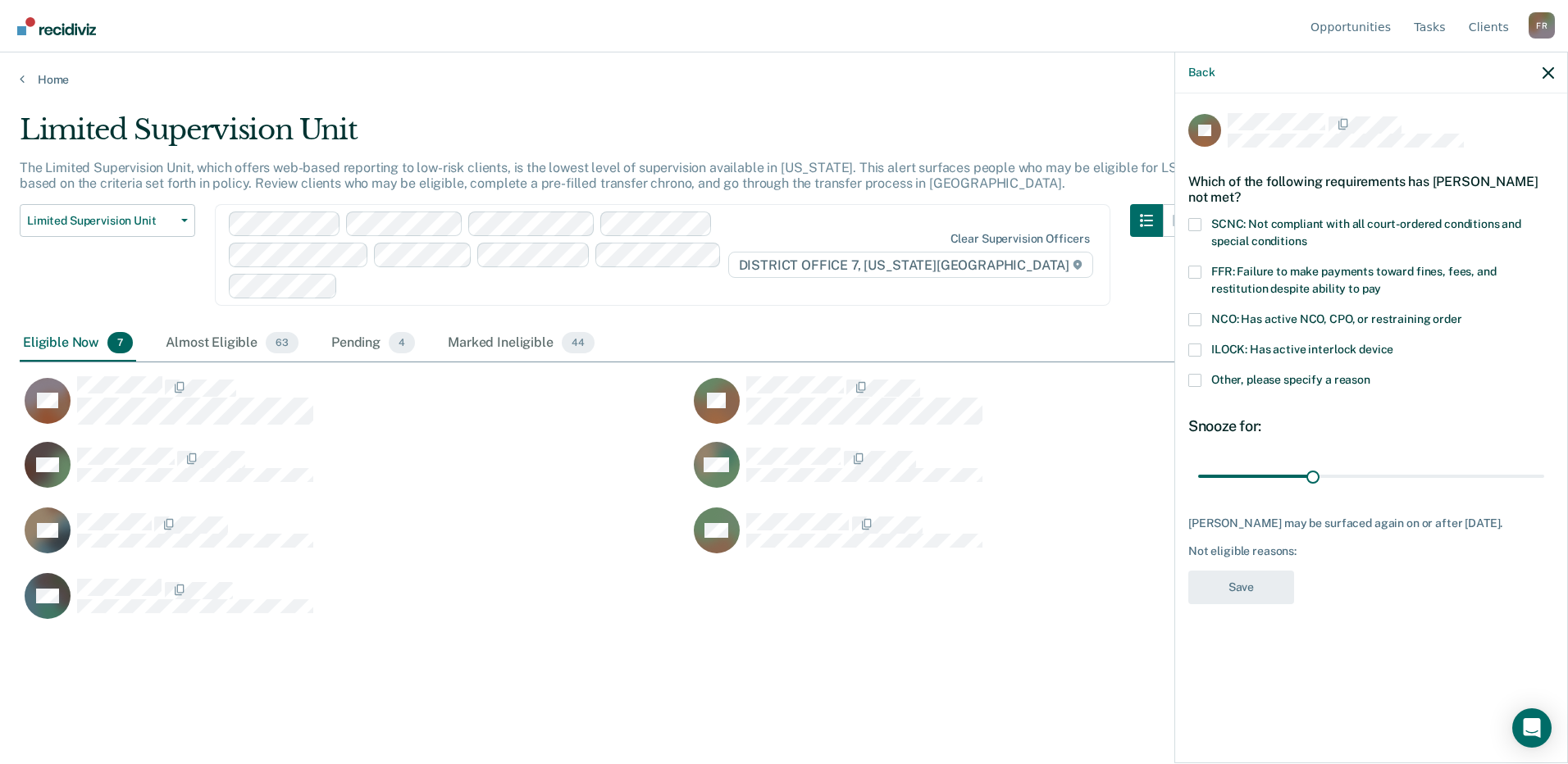
click at [1266, 220] on span "SCNC: Not compliant with all court-ordered conditions and special conditions" at bounding box center [1366, 232] width 310 height 30
click at [1307, 235] on input "SCNC: Not compliant with all court-ordered conditions and special conditions" at bounding box center [1307, 235] width 0 height 0
click at [1233, 380] on span "Other, please specify a reason" at bounding box center [1291, 379] width 159 height 13
click at [1370, 374] on input "Other, please specify a reason" at bounding box center [1370, 374] width 0 height 0
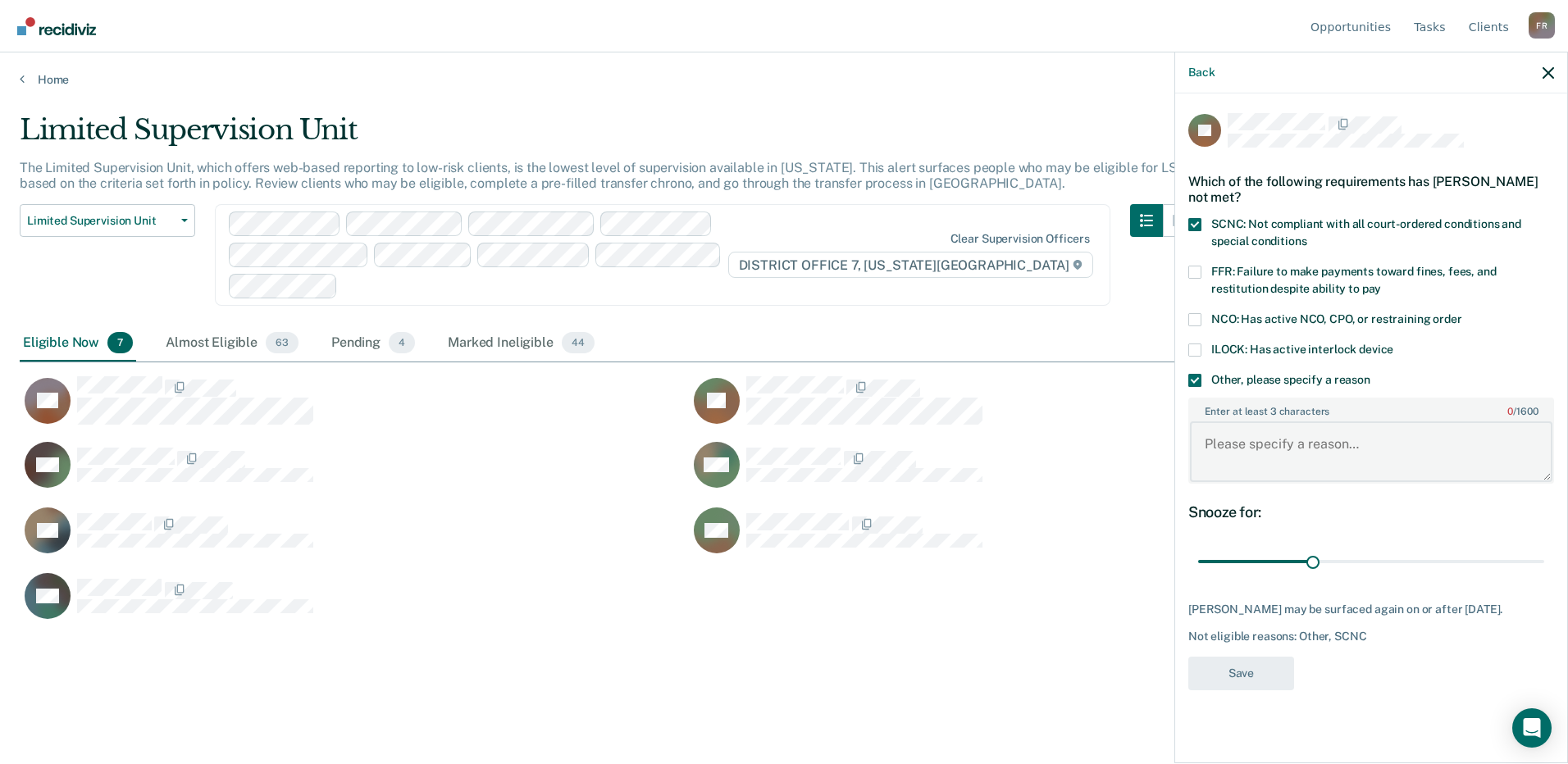
click at [1243, 462] on textarea "Enter at least 3 characters 0 / 1600" at bounding box center [1371, 452] width 363 height 60
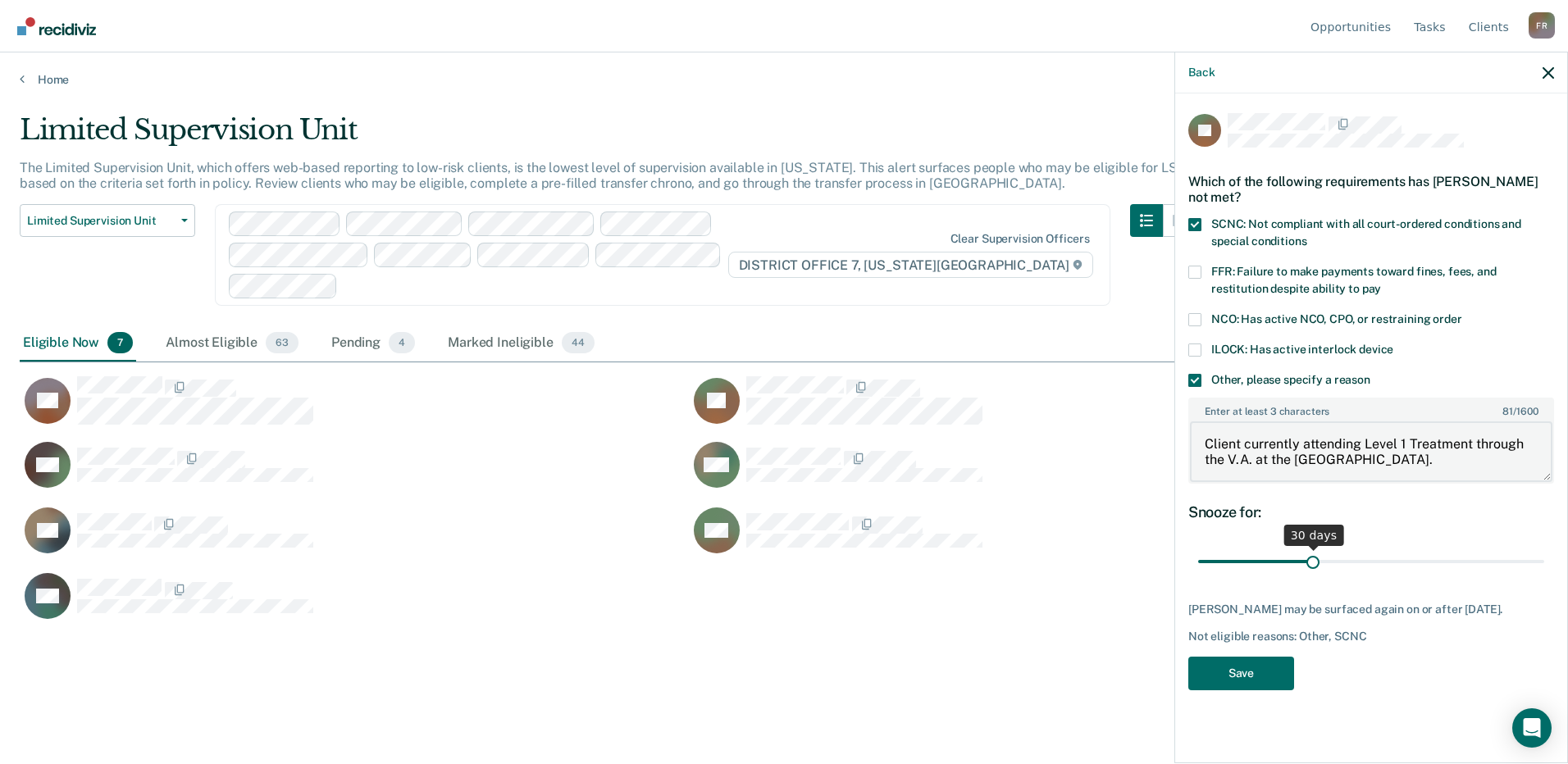
type textarea "Client currently attending Level 1 Treatment through the V.A. at the SOAR Clini…"
drag, startPoint x: 1316, startPoint y: 562, endPoint x: 1566, endPoint y: 552, distance: 250.2
type input "90"
click at [1545, 550] on input "range" at bounding box center [1370, 562] width 346 height 28
click at [1416, 462] on textarea "Client currently attending Level 1 Treatment through the V.A. at the SOAR Clini…" at bounding box center [1371, 452] width 363 height 60
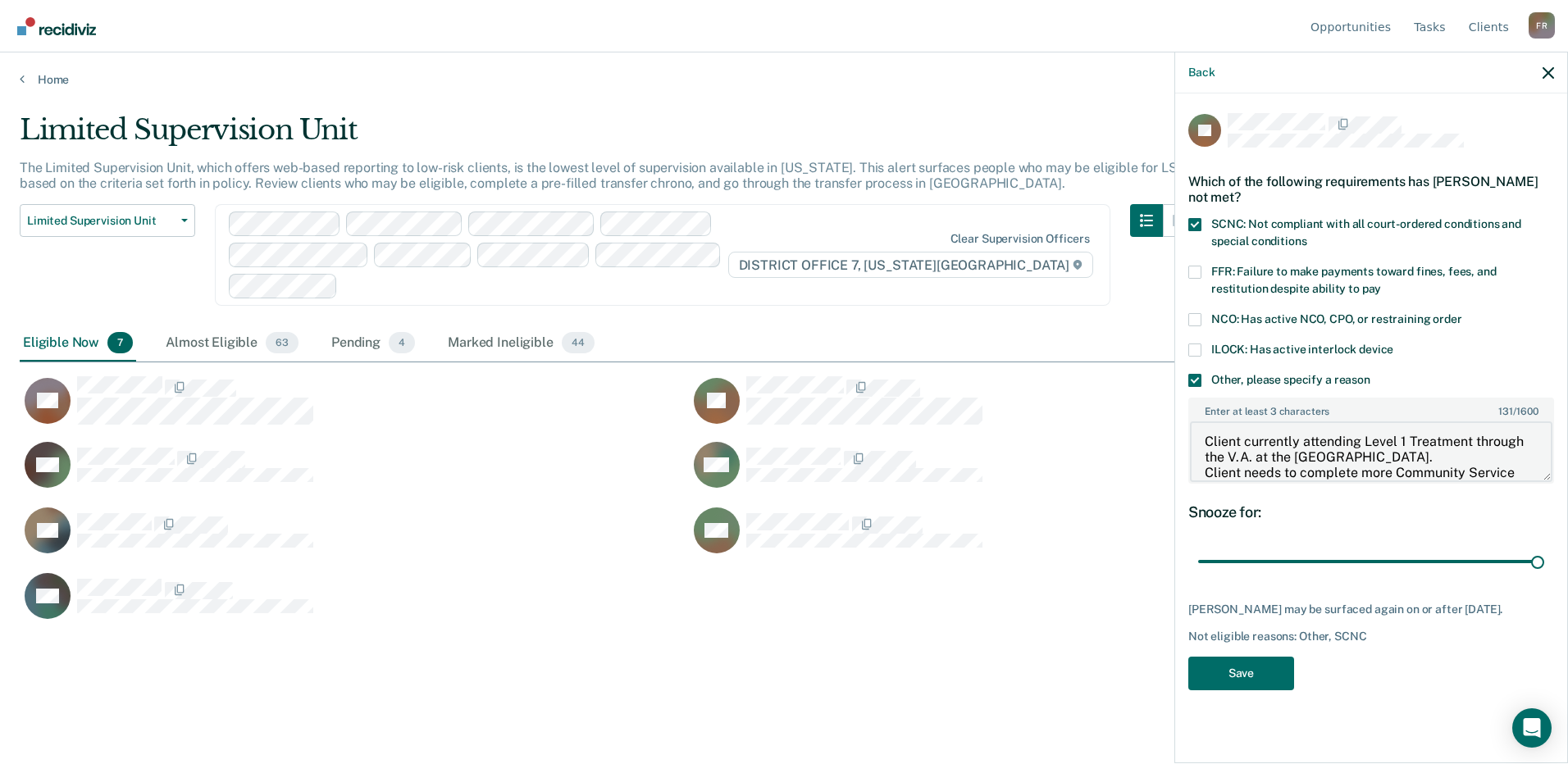
scroll to position [19, 0]
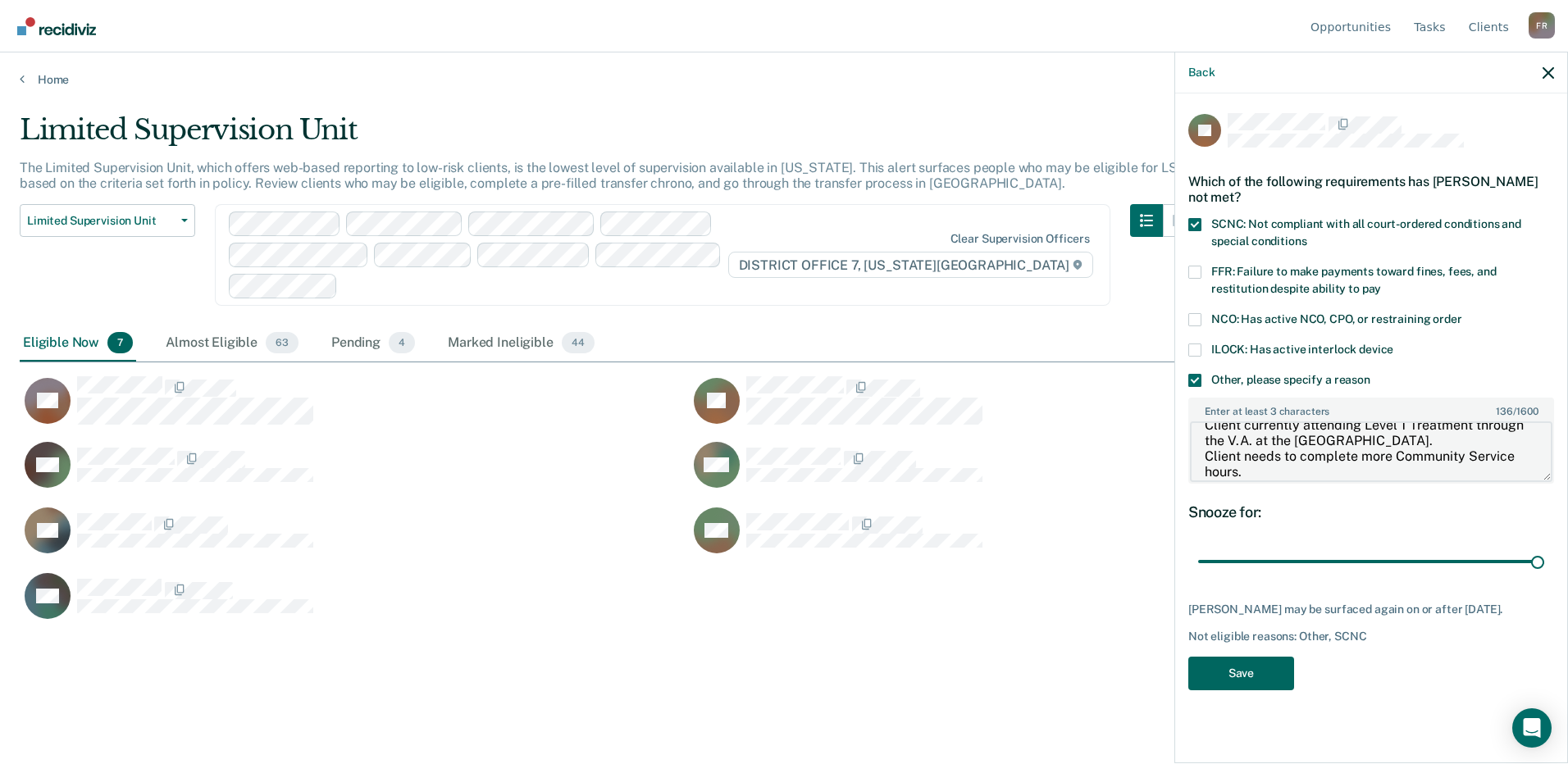
type textarea "Client currently attending Level 1 Treatment through the V.A. at the SOAR Clini…"
click at [1261, 680] on button "Save" at bounding box center [1241, 674] width 106 height 34
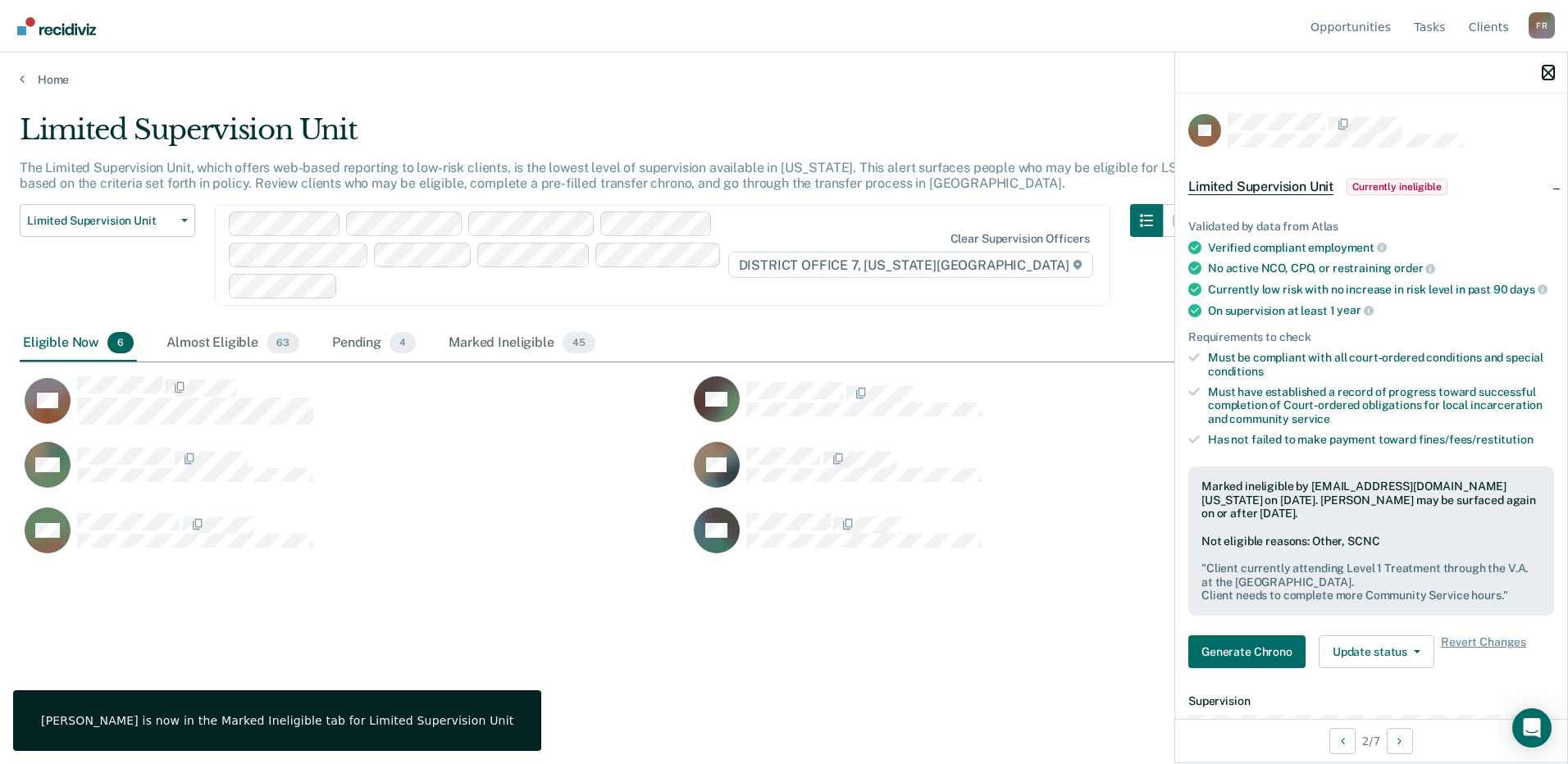
click at [1546, 70] on icon "button" at bounding box center [1549, 73] width 12 height 12
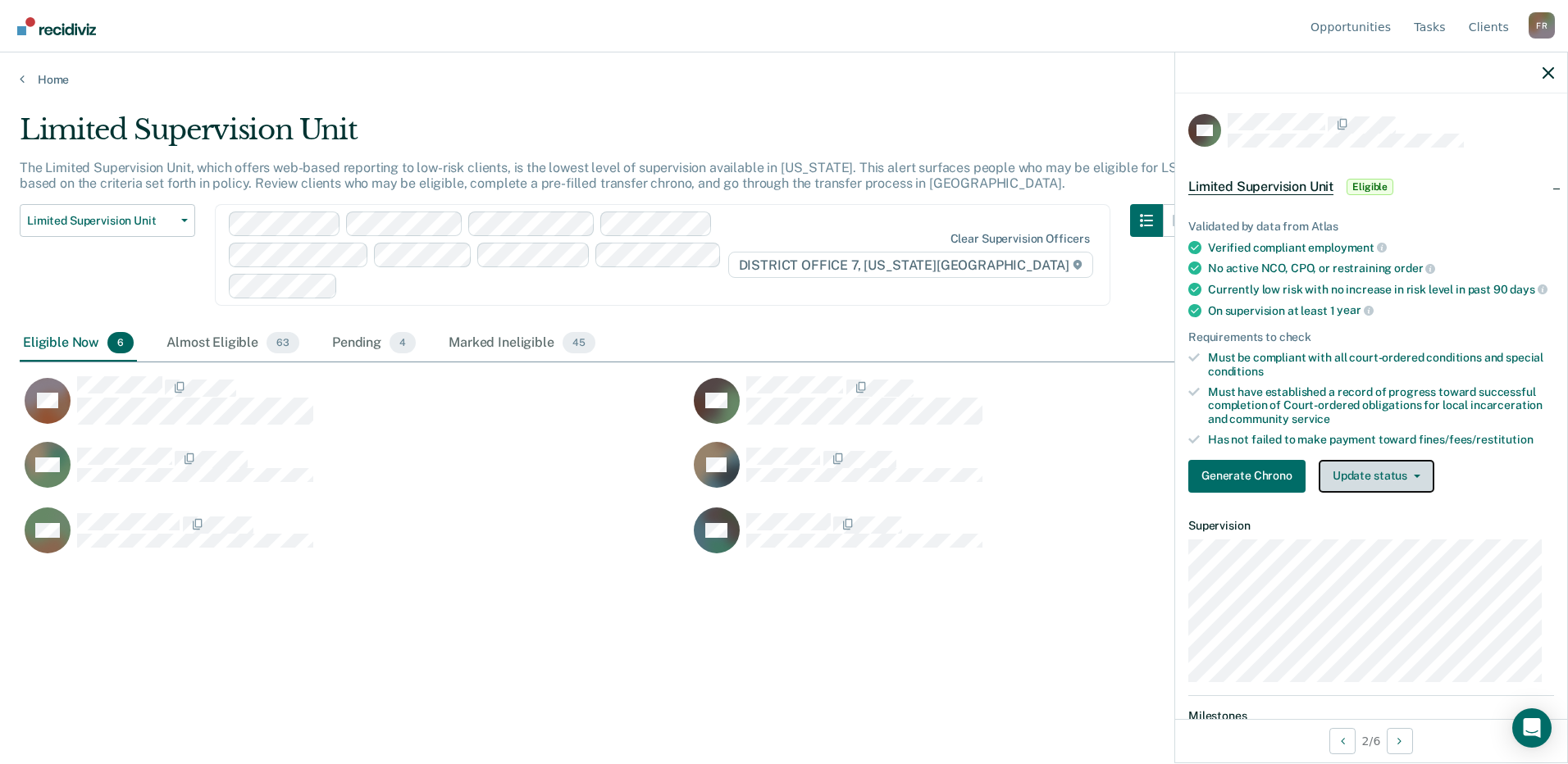
click at [1388, 486] on button "Update status" at bounding box center [1376, 476] width 116 height 33
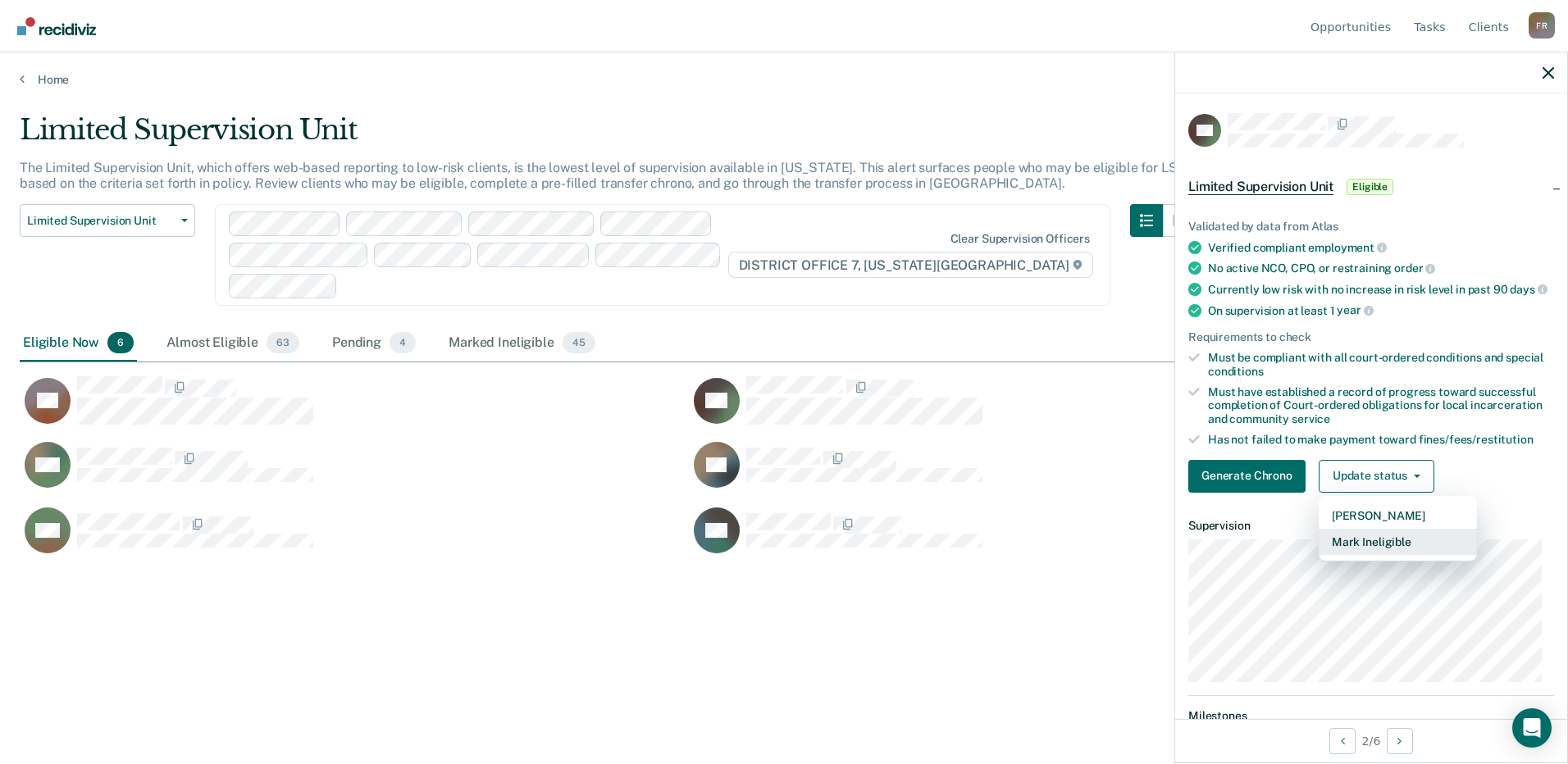
click at [1369, 555] on button "Mark Ineligible" at bounding box center [1397, 541] width 158 height 26
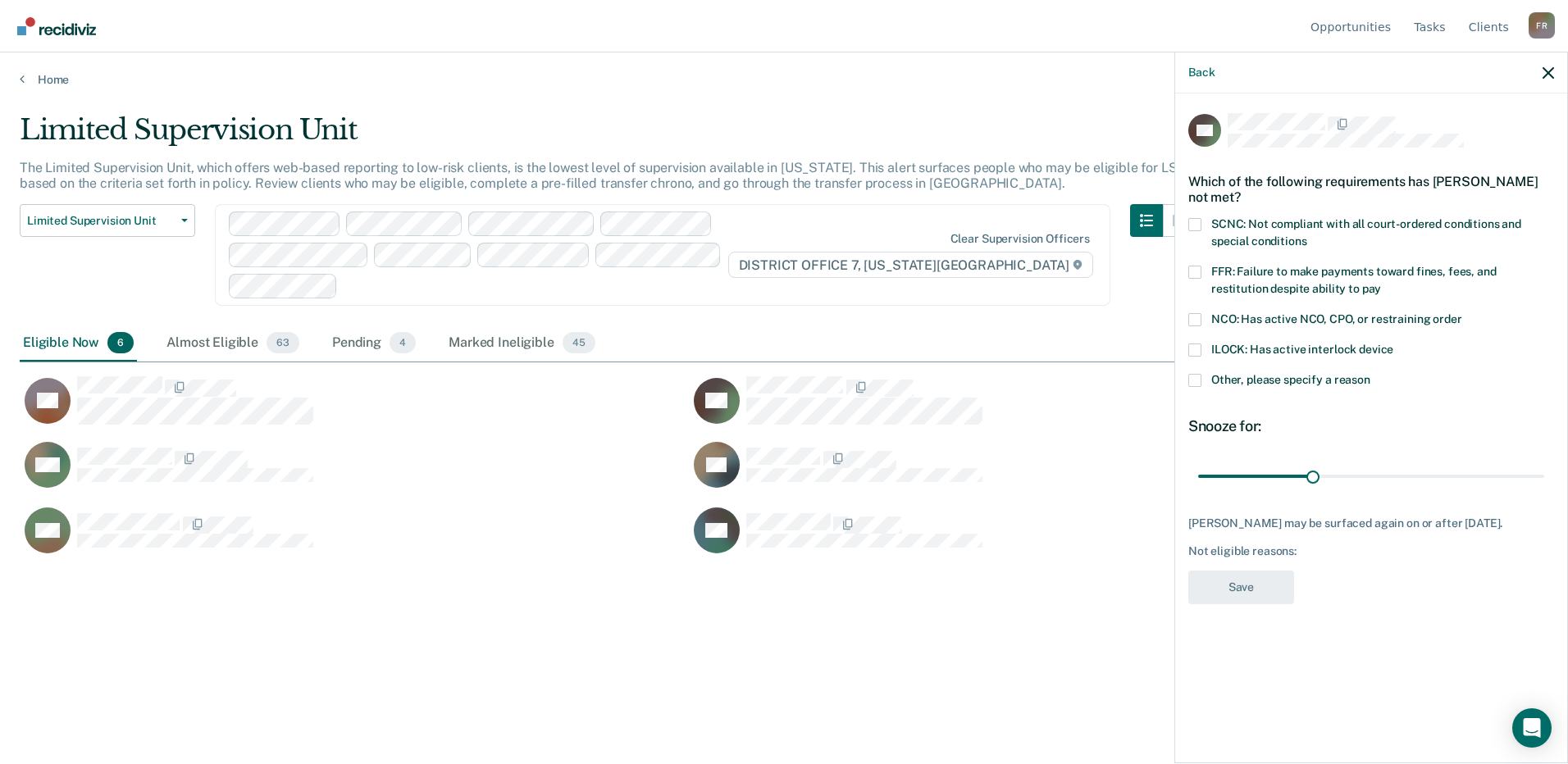
click at [1260, 225] on span "SCNC: Not compliant with all court-ordered conditions and special conditions" at bounding box center [1366, 232] width 310 height 30
click at [1307, 235] on input "SCNC: Not compliant with all court-ordered conditions and special conditions" at bounding box center [1307, 235] width 0 height 0
click at [1205, 377] on label "Other, please specify a reason" at bounding box center [1371, 382] width 366 height 18
click at [1370, 374] on input "Other, please specify a reason" at bounding box center [1370, 374] width 0 height 0
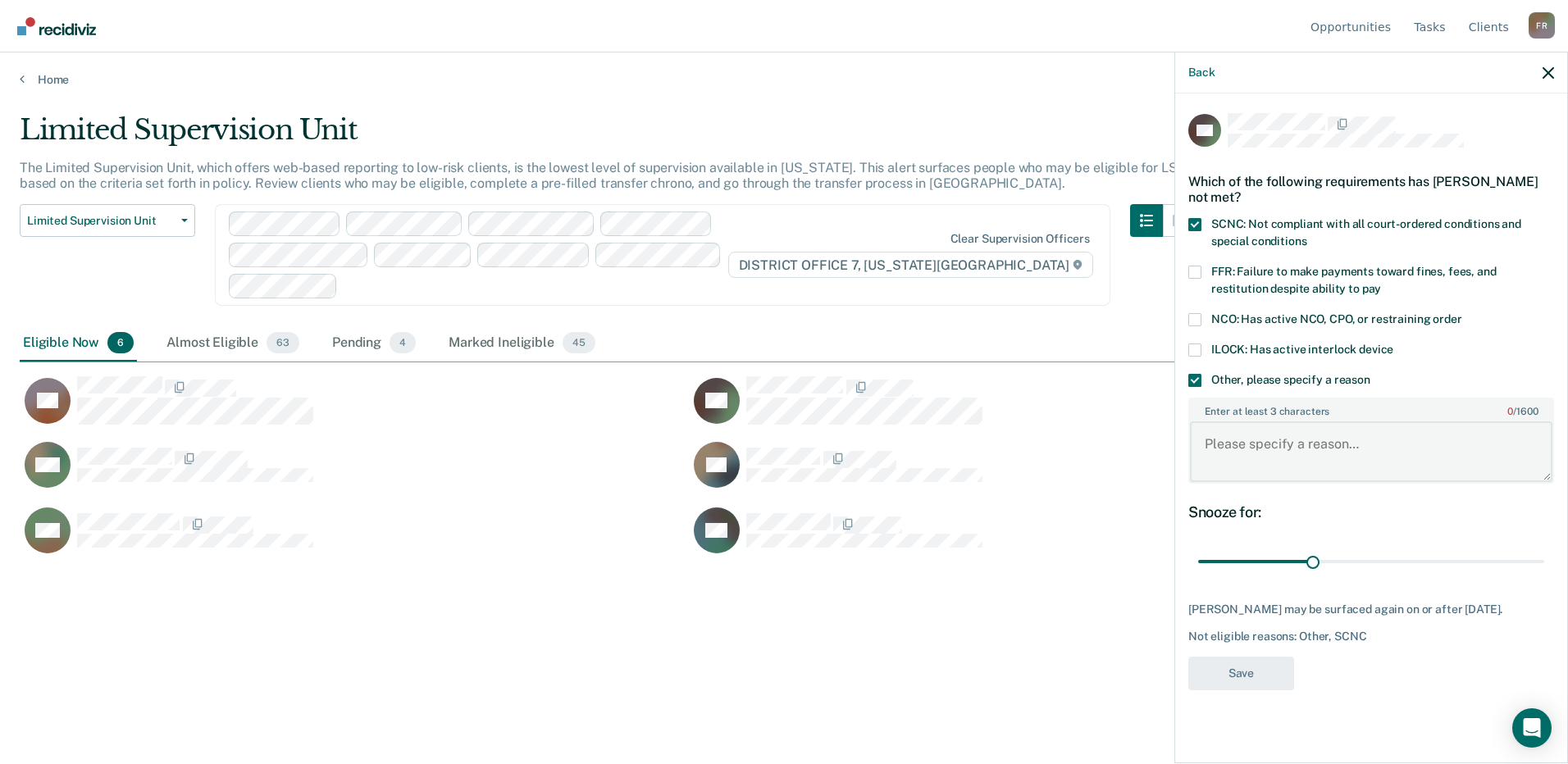
click at [1243, 452] on textarea "Enter at least 3 characters 0 / 1600" at bounding box center [1371, 452] width 363 height 60
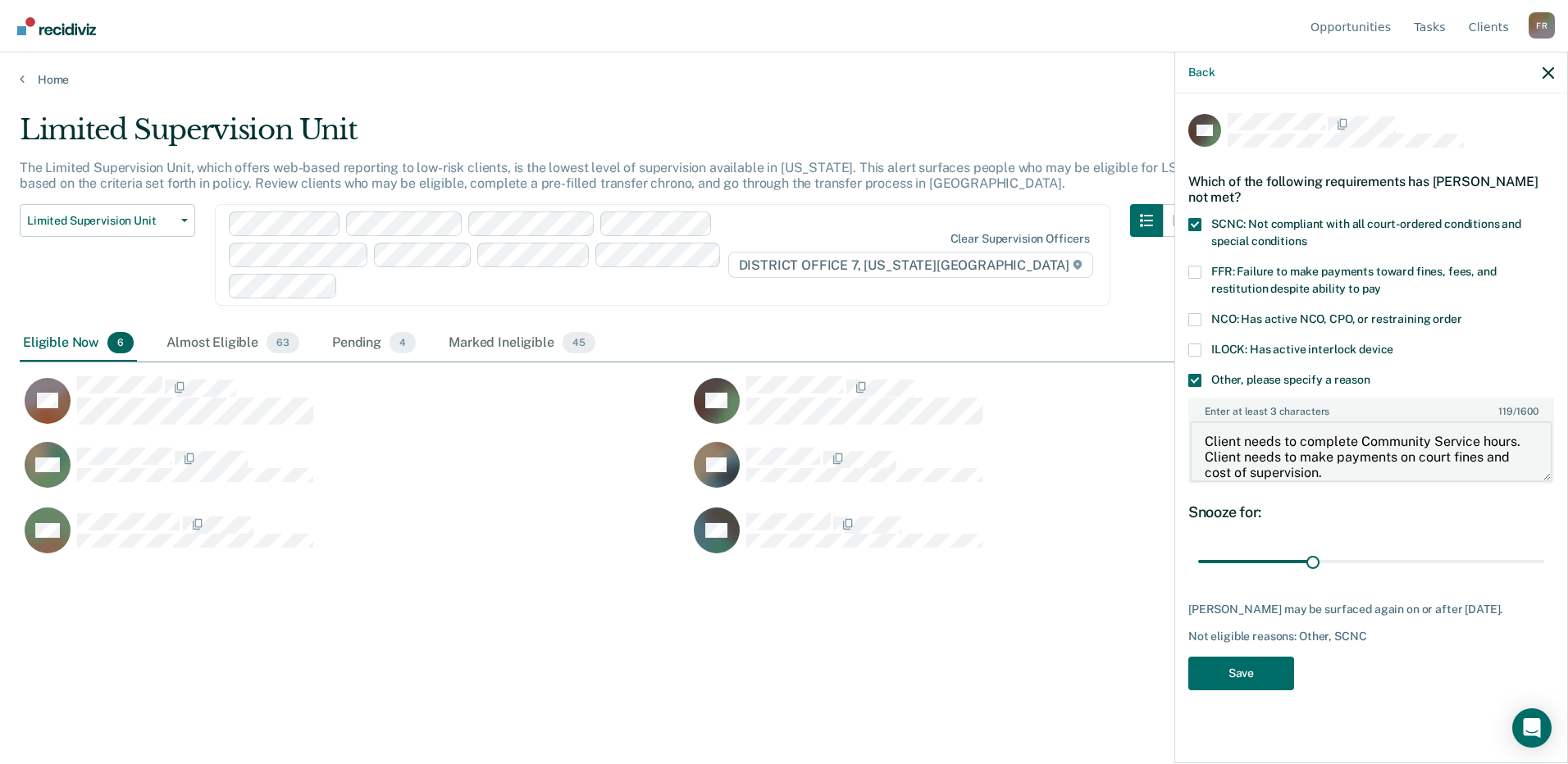
type textarea "Client needs to complete Community Service hours. Client needs to make payments…"
click at [1190, 270] on span at bounding box center [1195, 272] width 13 height 13
click at [1381, 283] on input "FFR: Failure to make payments toward fines, fees, and restitution despite abili…" at bounding box center [1381, 283] width 0 height 0
drag, startPoint x: 1315, startPoint y: 564, endPoint x: 1567, endPoint y: 539, distance: 253.2
type input "90"
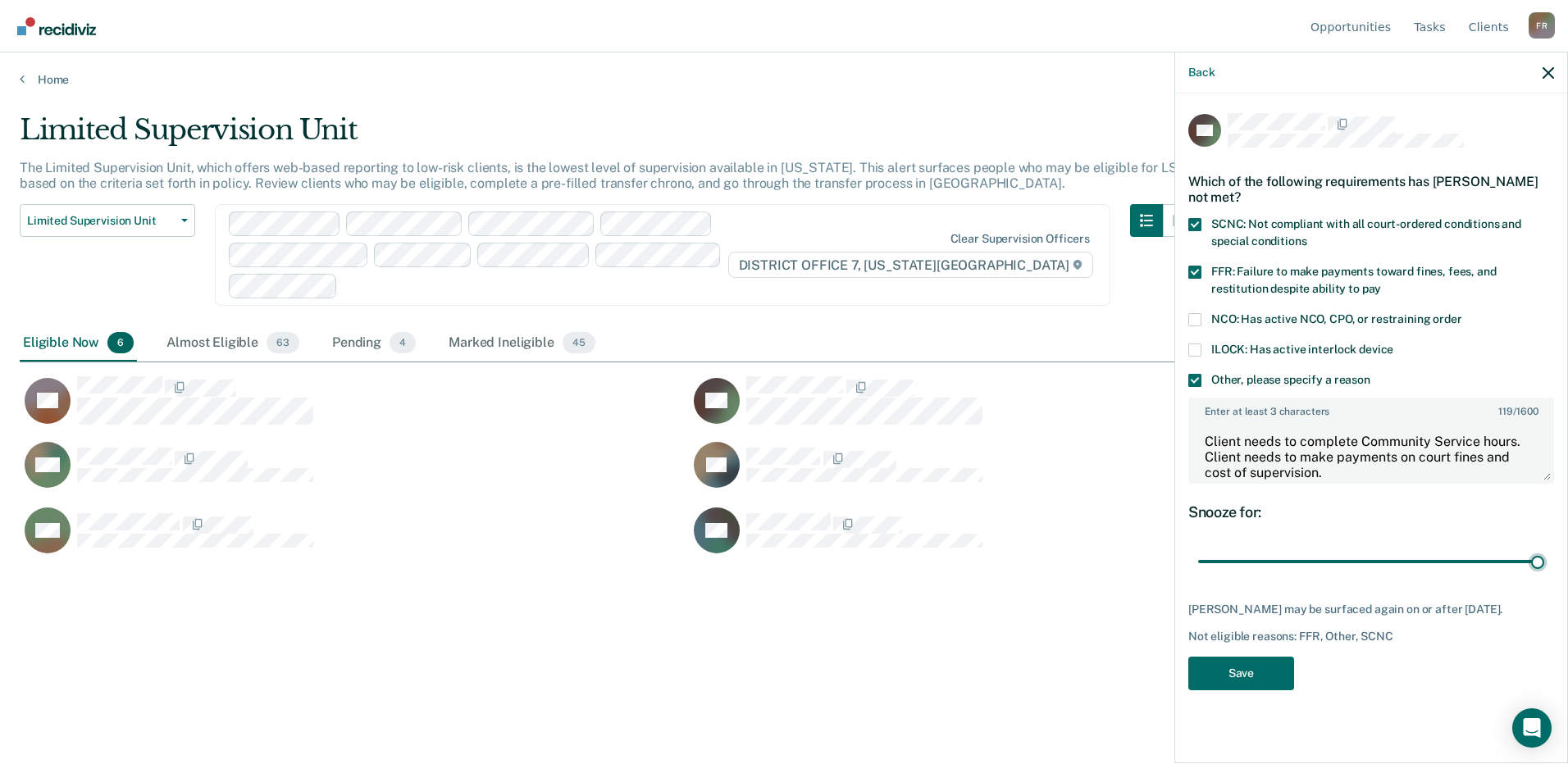
click at [1545, 548] on input "range" at bounding box center [1370, 562] width 346 height 28
click at [1277, 669] on button "Save" at bounding box center [1241, 674] width 106 height 34
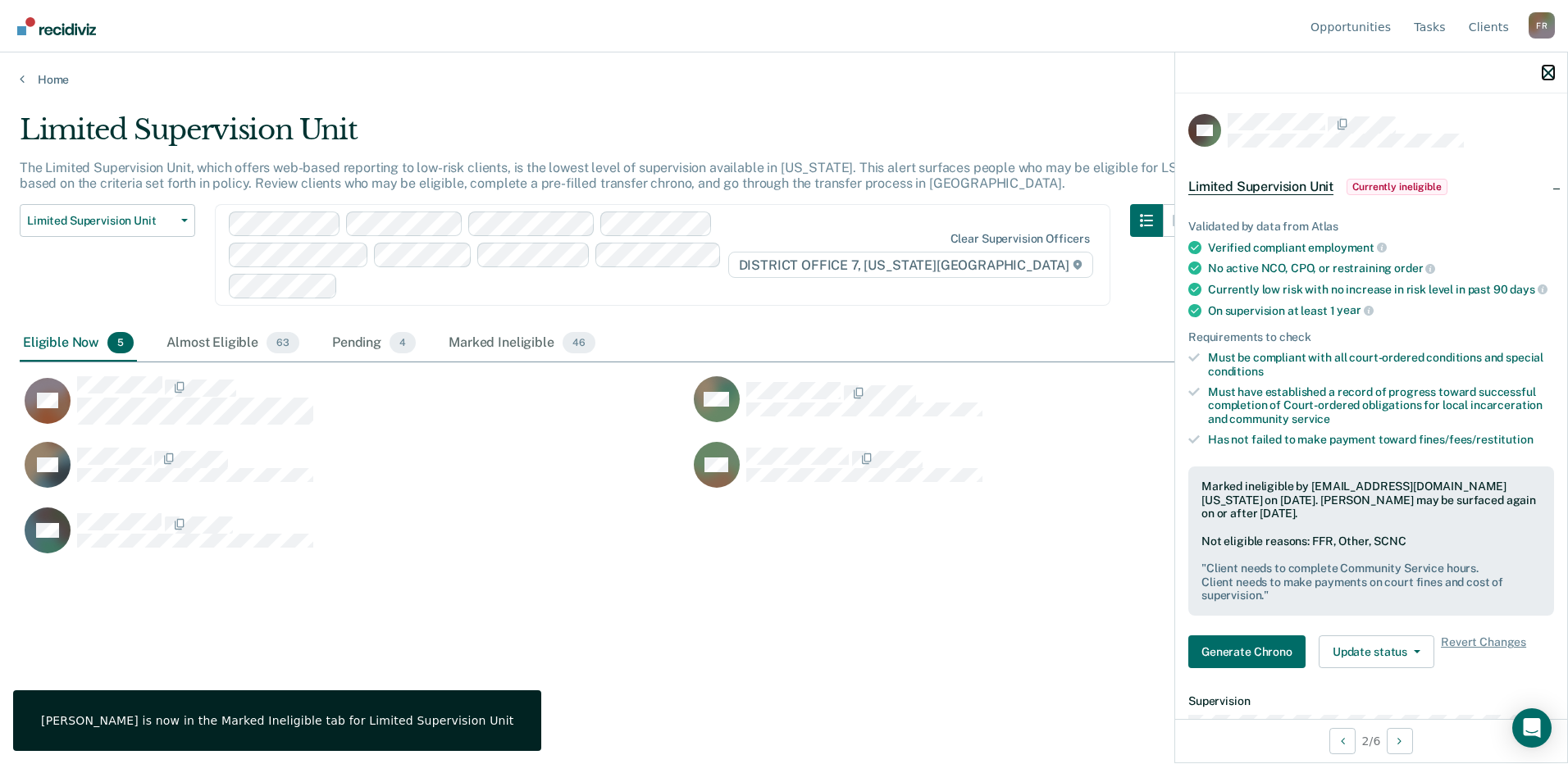
click at [1547, 67] on icon "button" at bounding box center [1549, 73] width 12 height 12
